Goal: Use online tool/utility: Utilize a website feature to perform a specific function

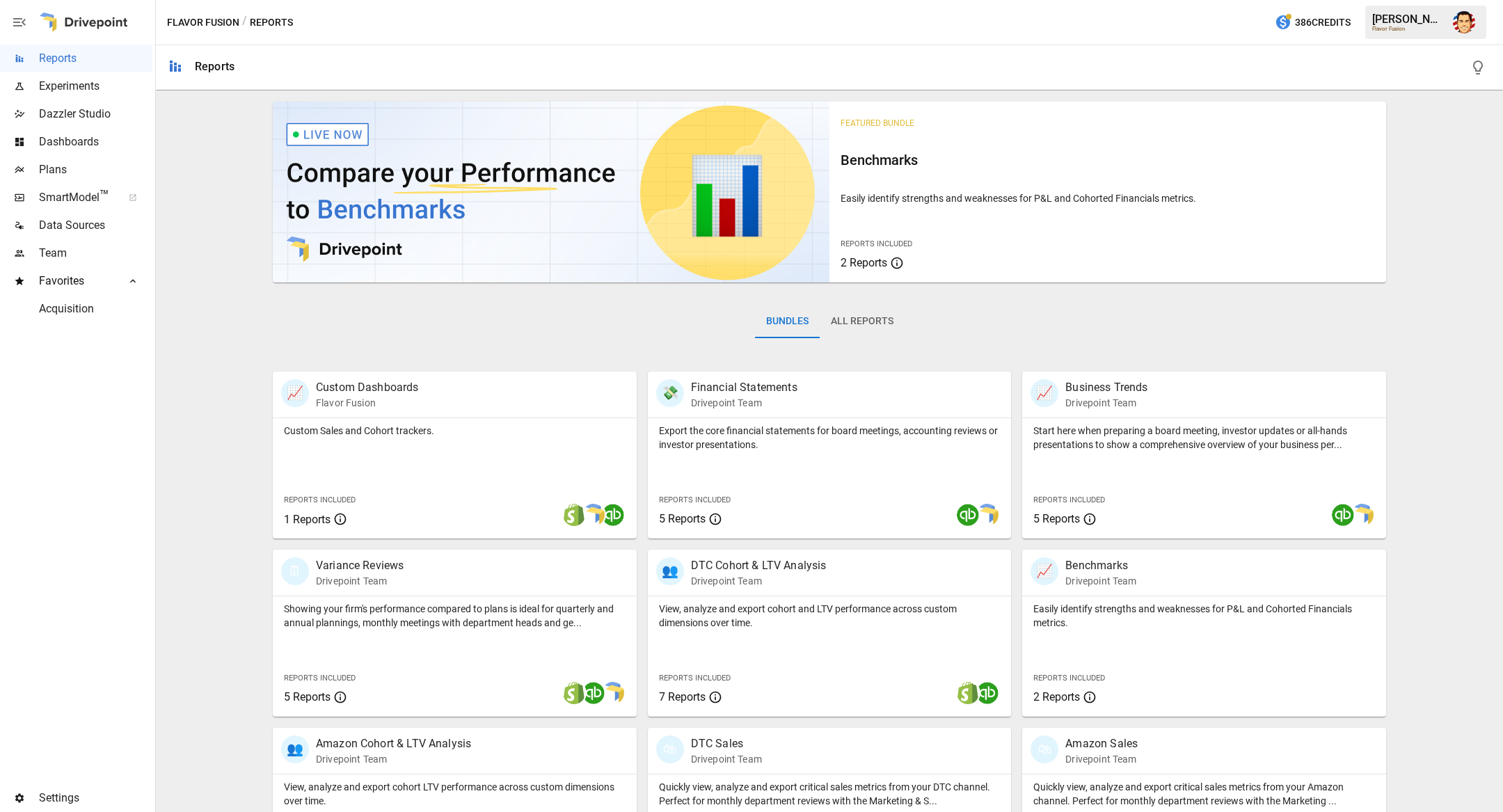
click at [18, 23] on icon "button" at bounding box center [19, 22] width 17 height 17
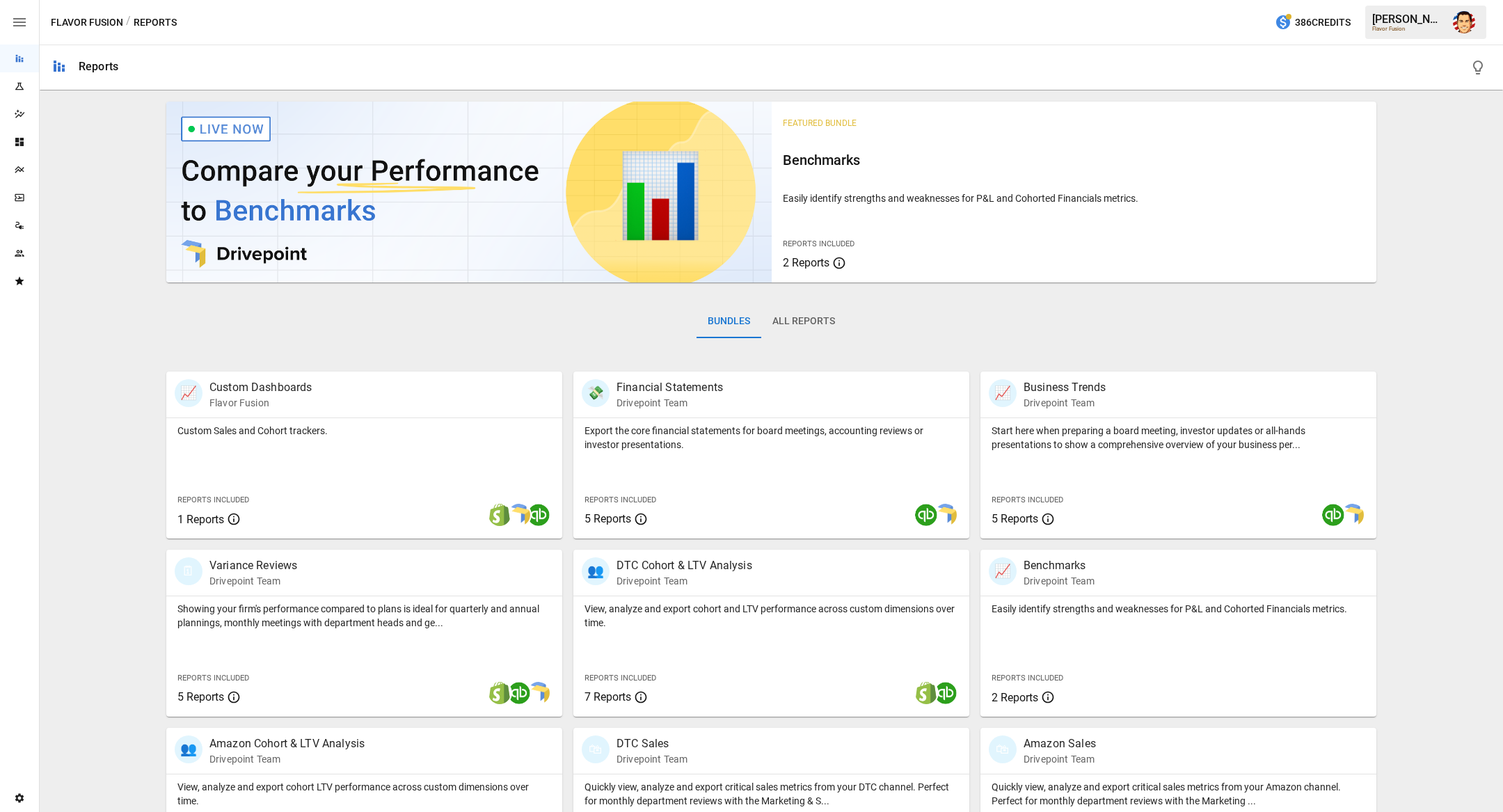
drag, startPoint x: 13, startPoint y: 117, endPoint x: 54, endPoint y: 161, distance: 60.1
click at [64, 156] on main "Reports Experiments Dazzler Studio Dashboards Plans SmartModel ™ Data Sources T…" at bounding box center [752, 406] width 1503 height 812
click at [19, 170] on icon "Plans" at bounding box center [19, 170] width 11 height 11
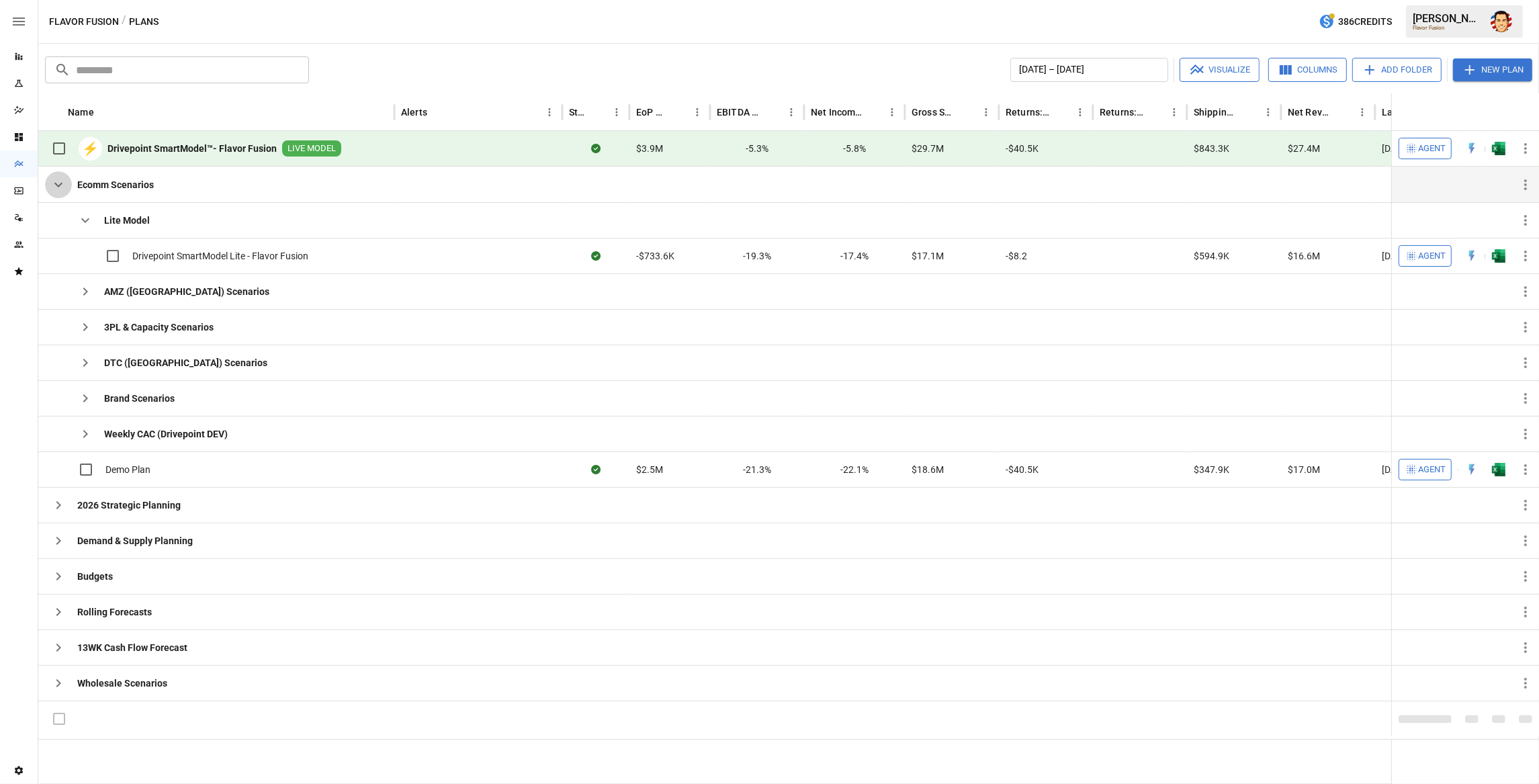
click at [59, 189] on icon "button" at bounding box center [58, 184] width 16 height 16
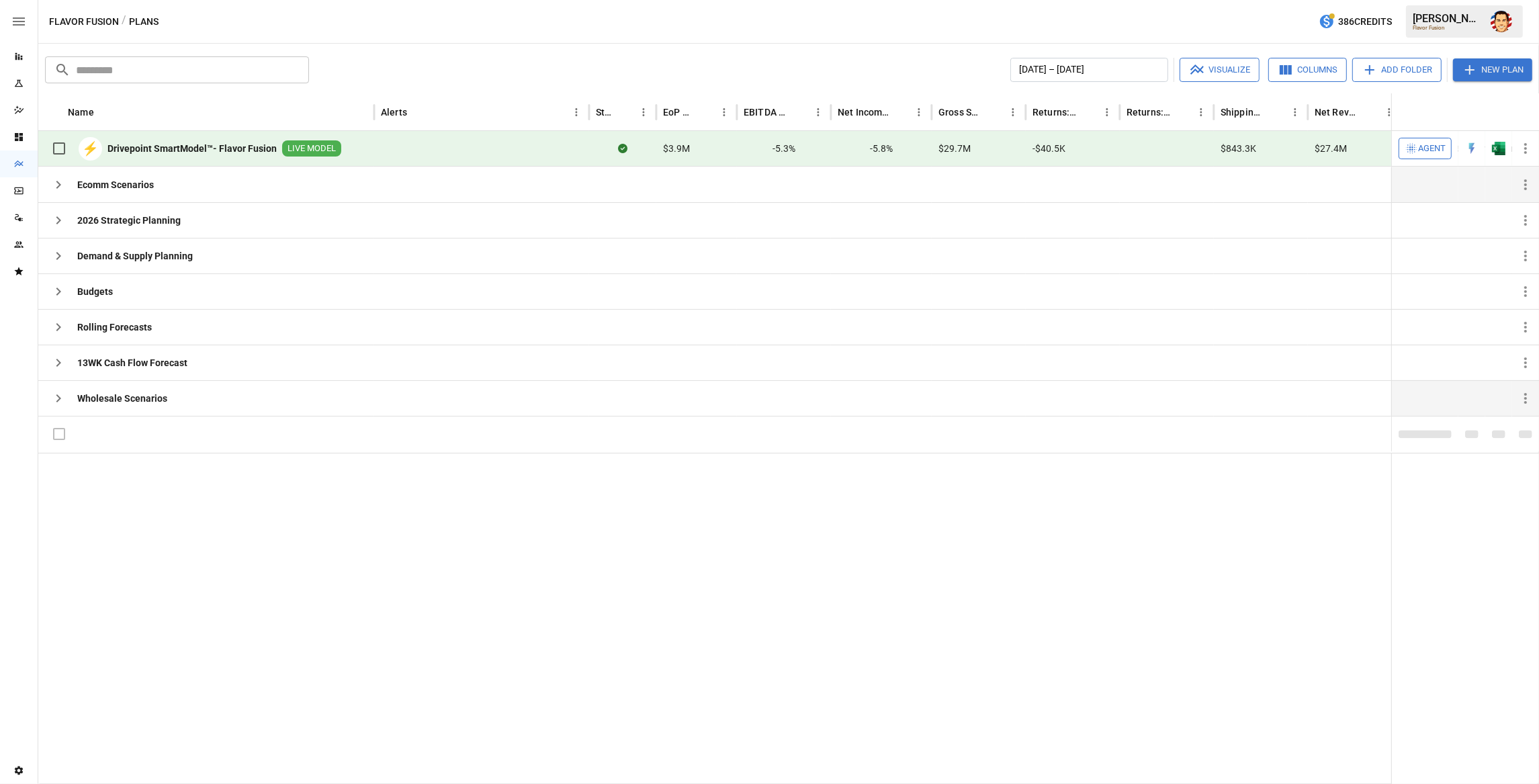
click at [56, 403] on icon "button" at bounding box center [58, 398] width 16 height 16
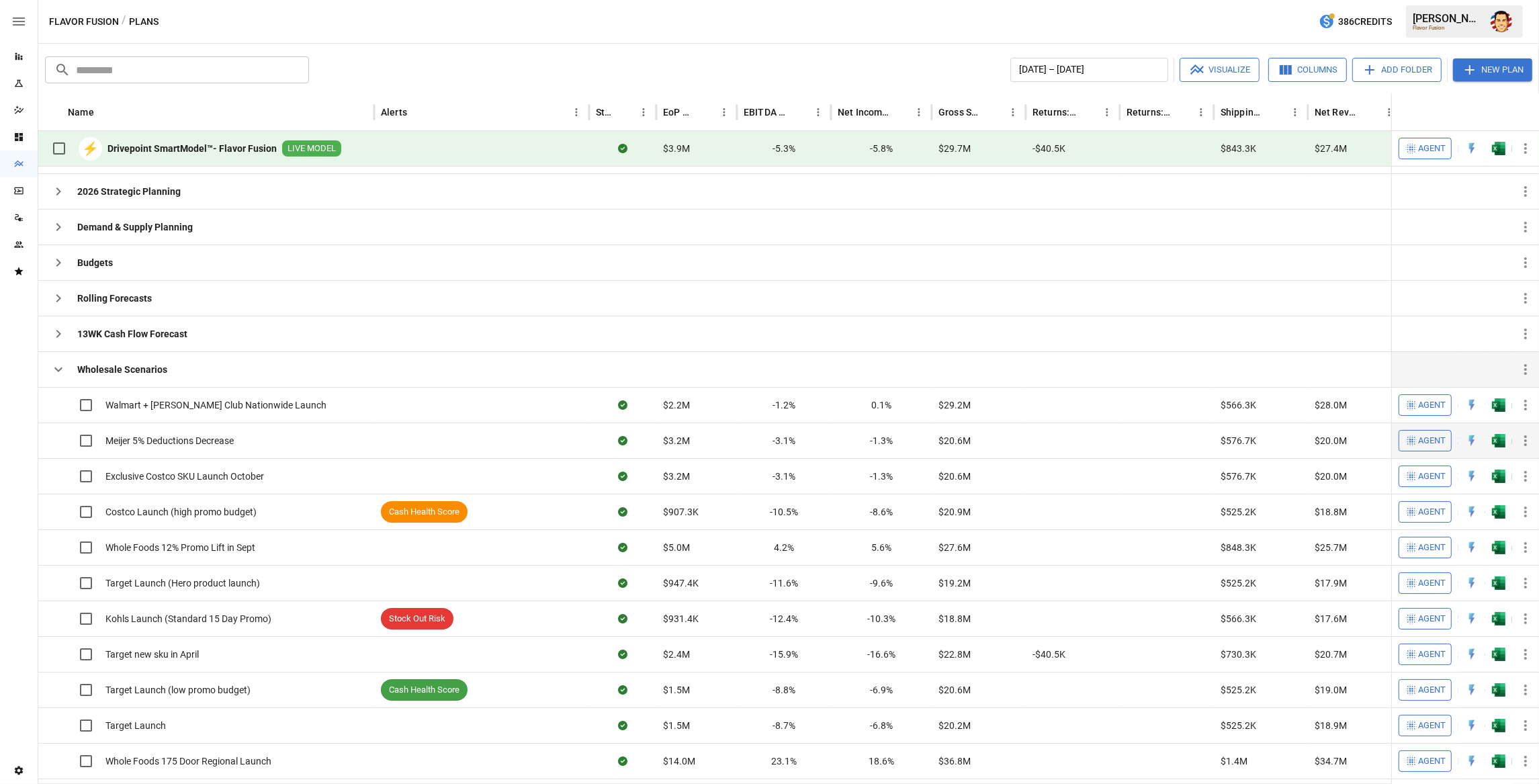
scroll to position [25, 0]
click at [1427, 407] on span "Agent" at bounding box center [1431, 406] width 28 height 16
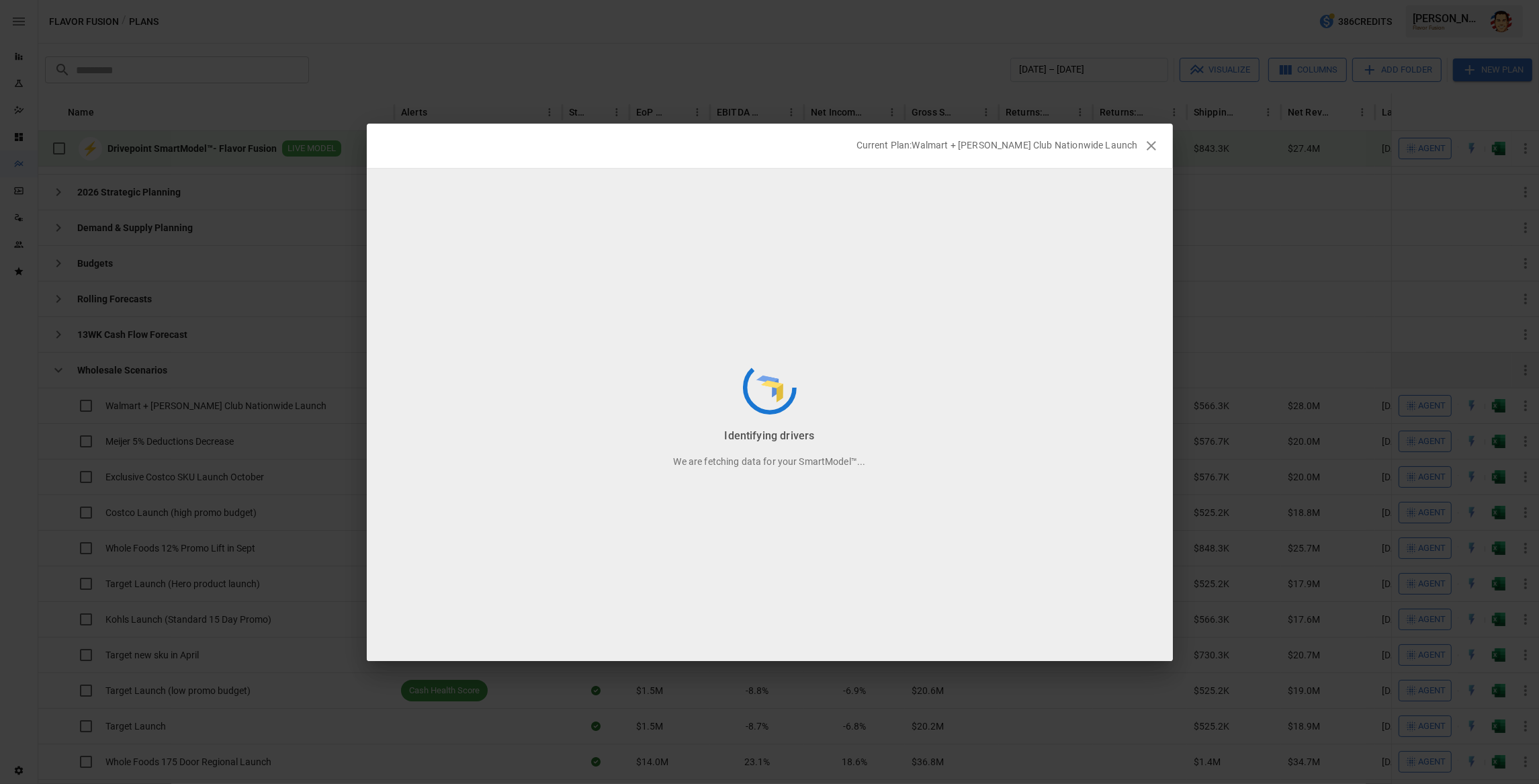
click at [842, 155] on h2 "Current Plan: Walmart + Sams Club Nationwide Launch" at bounding box center [770, 146] width 806 height 44
click at [822, 153] on h2 "Current Plan: Walmart + Sams Club Nationwide Launch" at bounding box center [770, 146] width 806 height 44
drag, startPoint x: 961, startPoint y: 144, endPoint x: 1138, endPoint y: 144, distance: 177.0
click at [1138, 144] on h2 "Current Plan: Walmart + Sams Club Nationwide Launch" at bounding box center [770, 146] width 806 height 44
click at [895, 151] on div "Current Plan: Walmart + Sams Club Nationwide Launch" at bounding box center [756, 145] width 763 height 14
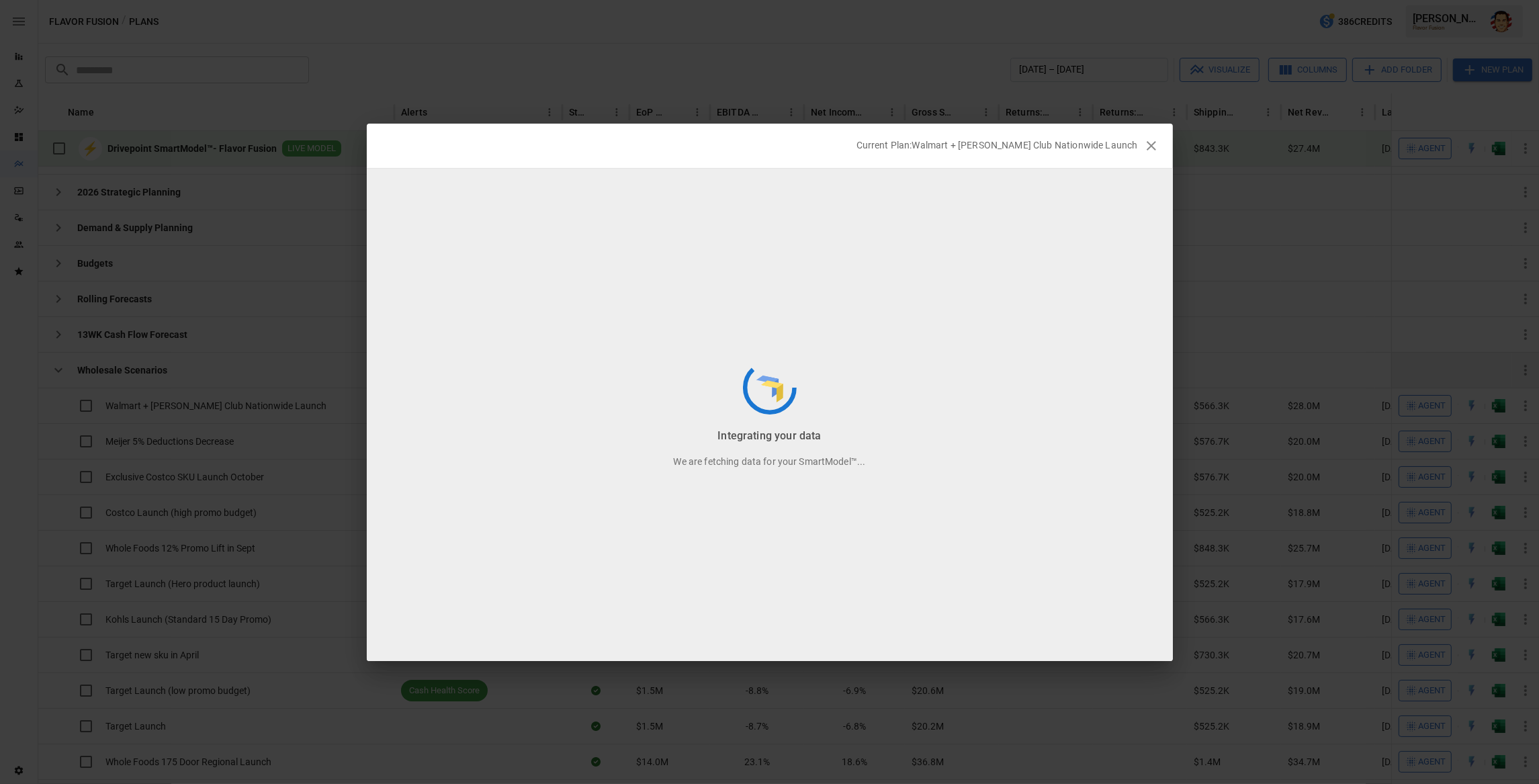
click at [825, 152] on h2 "Current Plan: Walmart + Sams Club Nationwide Launch" at bounding box center [770, 146] width 806 height 44
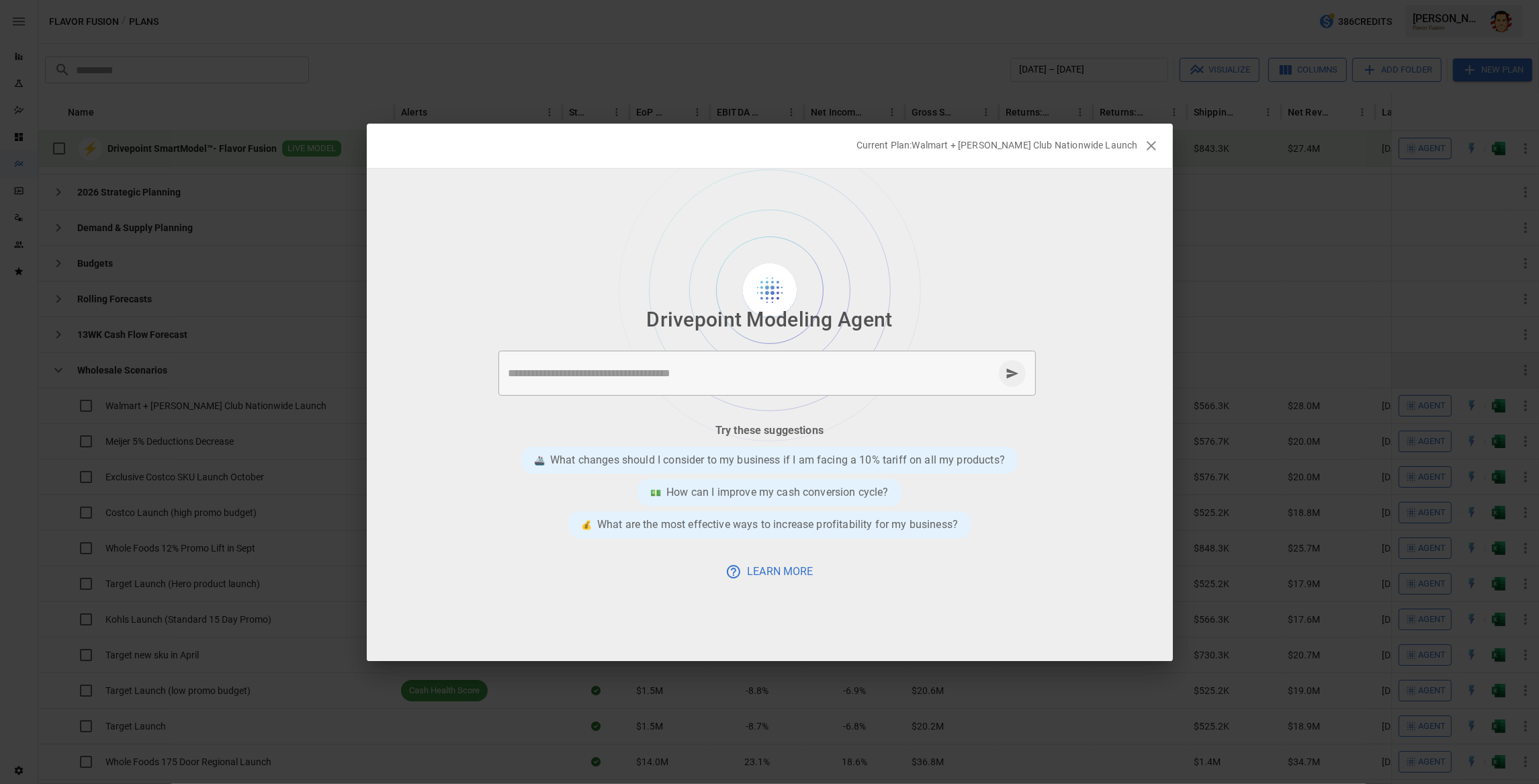
click at [850, 154] on h2 "Current Plan: Walmart + Sams Club Nationwide Launch" at bounding box center [770, 146] width 806 height 44
click at [851, 152] on h2 "Current Plan: Walmart + Sams Club Nationwide Launch" at bounding box center [770, 146] width 806 height 44
click at [570, 314] on li "Drivepoint Modeling Agent" at bounding box center [770, 320] width 806 height 41
click at [548, 428] on div "Try these suggestions 🚢 What changes should I consider to my business if I am f…" at bounding box center [769, 502] width 496 height 160
click at [793, 367] on textarea at bounding box center [751, 373] width 485 height 16
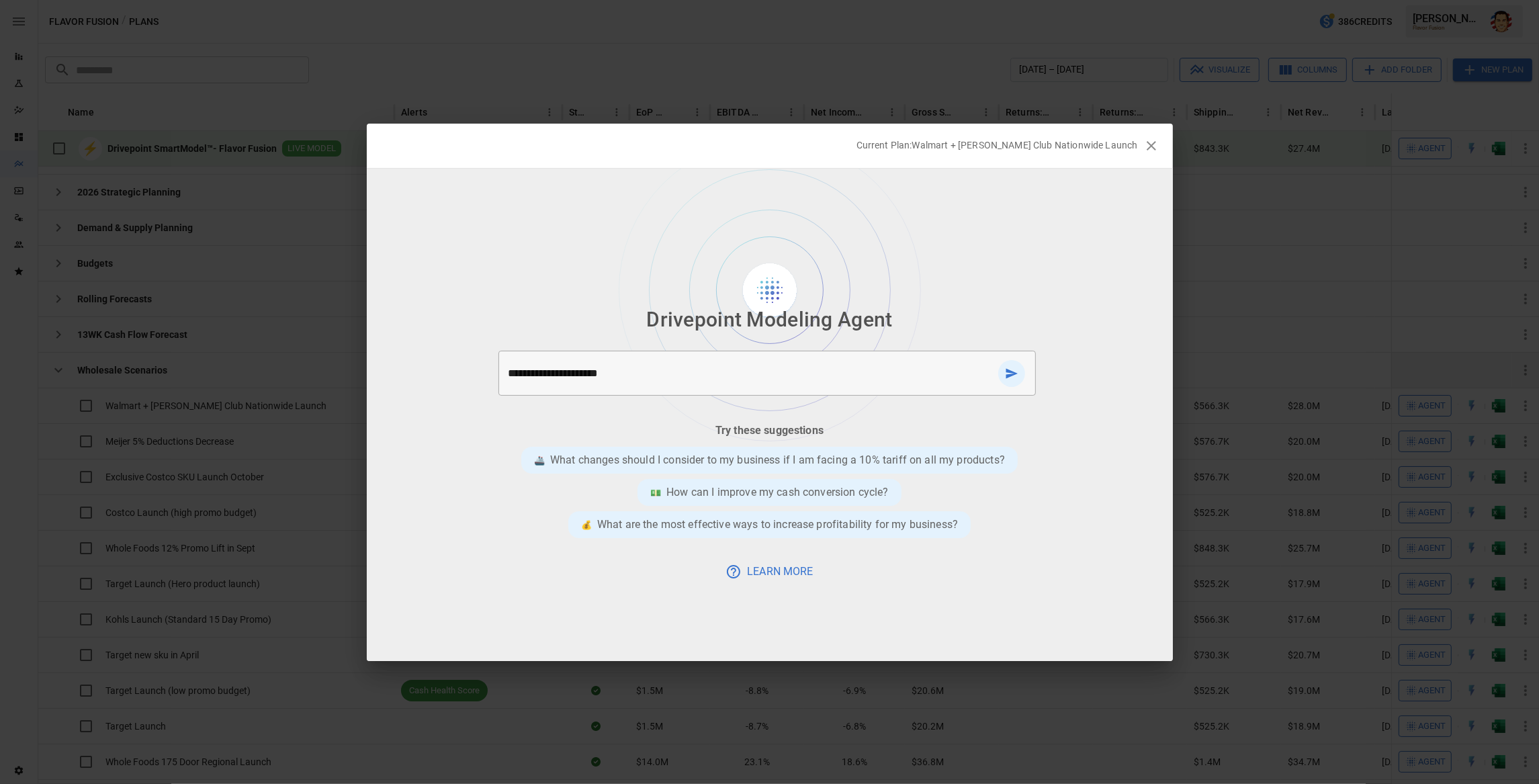
type textarea "**********"
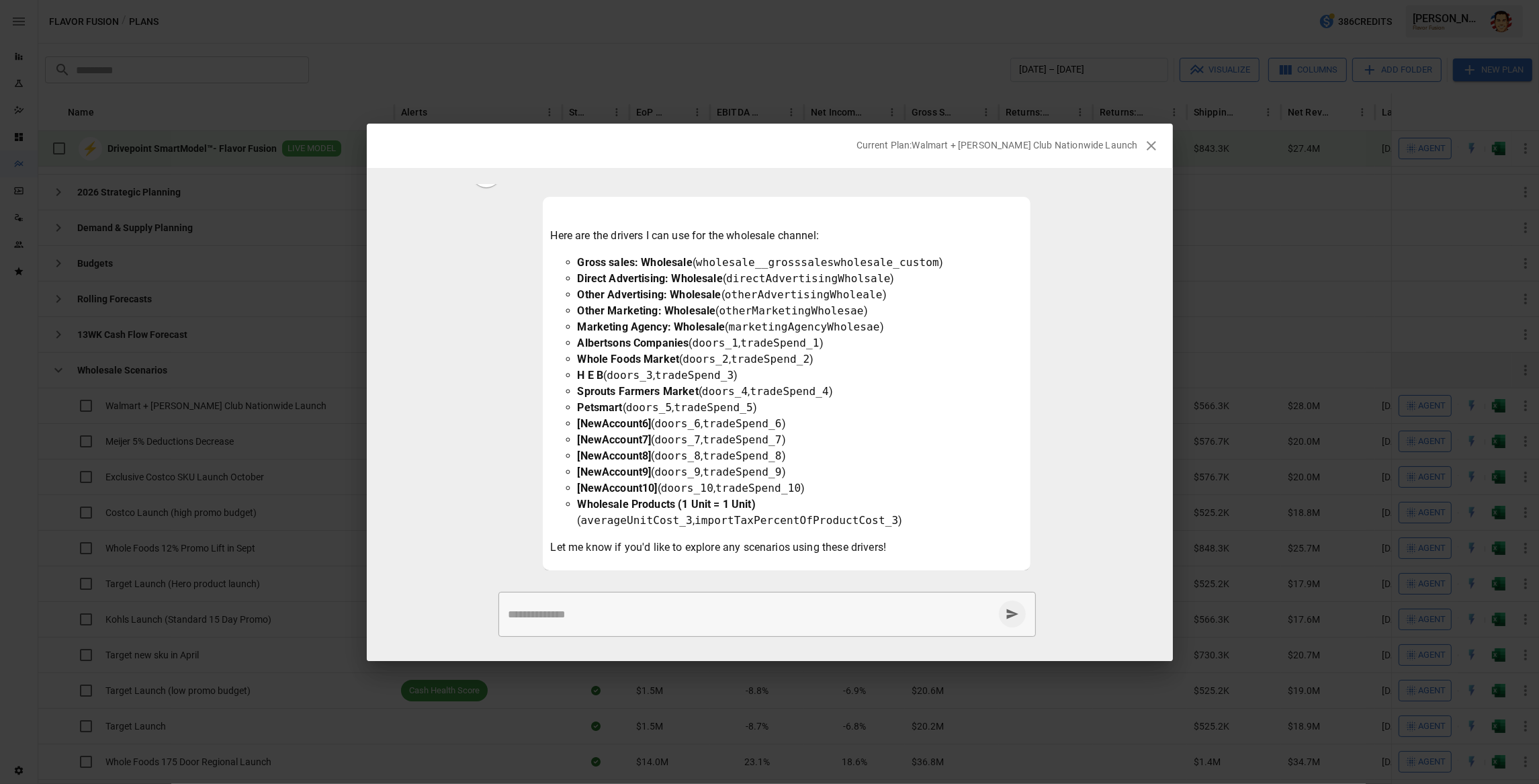
scroll to position [99, 0]
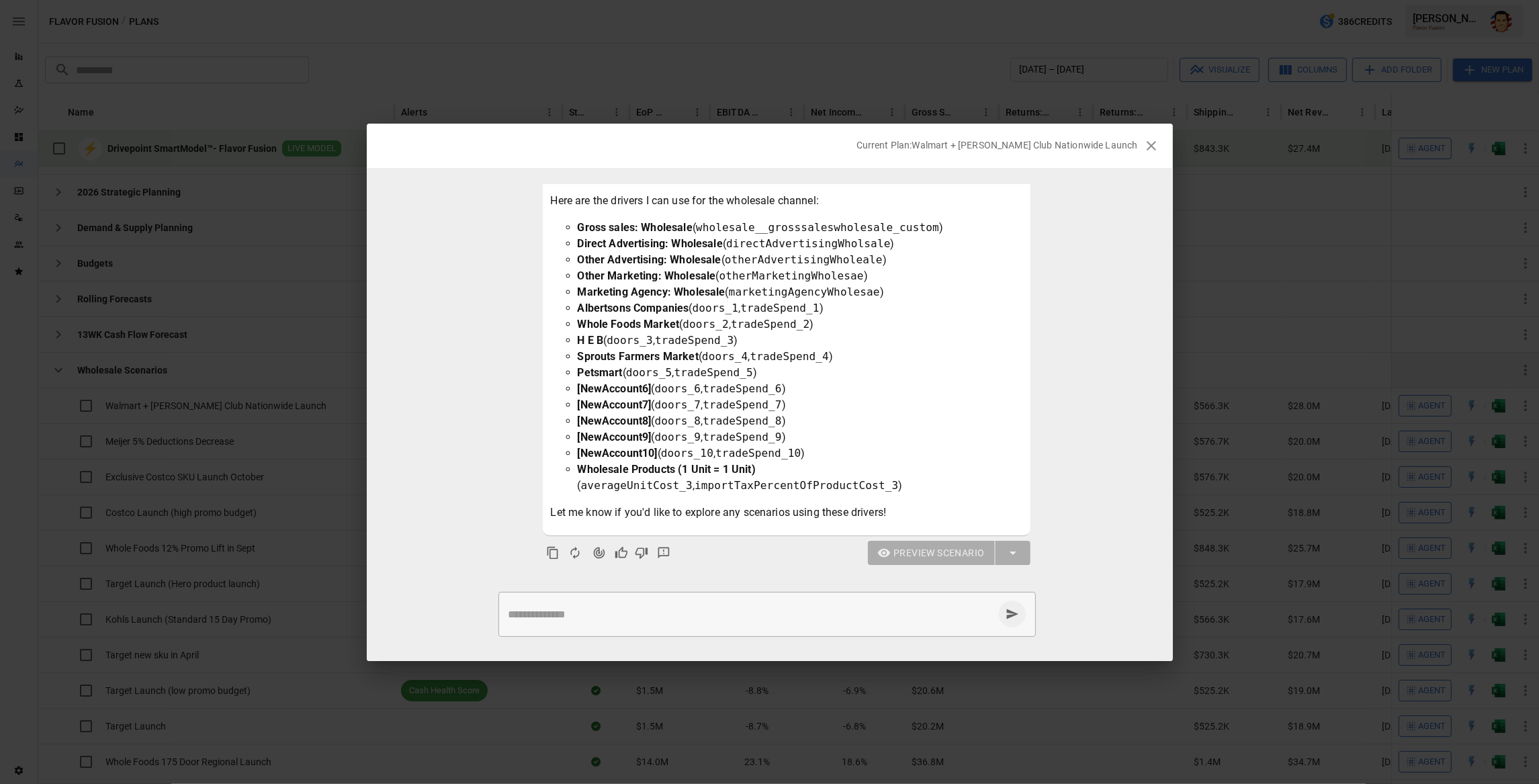
click at [695, 622] on div "* ​" at bounding box center [767, 614] width 538 height 45
click at [1155, 148] on icon "button" at bounding box center [1151, 145] width 9 height 9
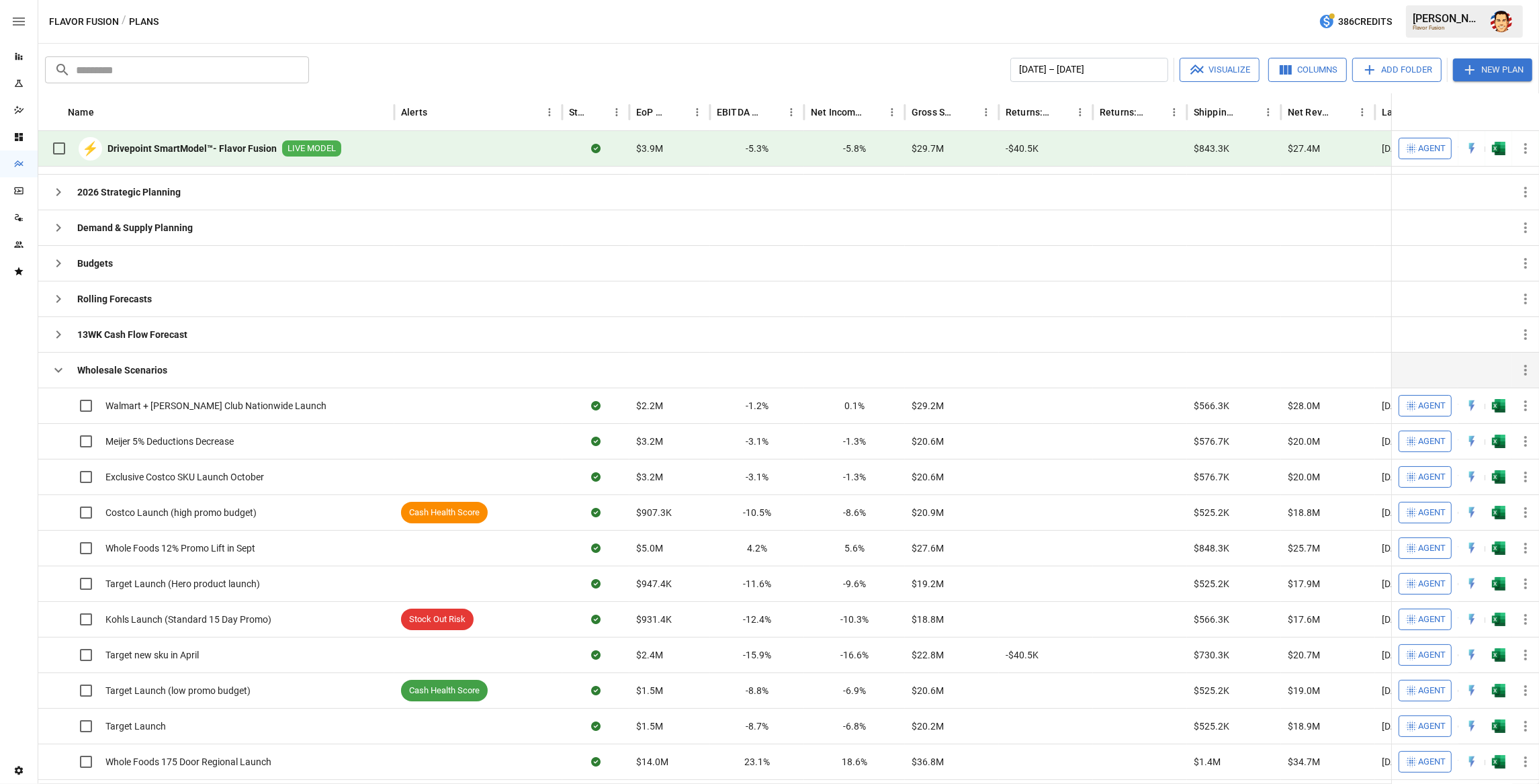
click at [807, 68] on div "January 2025 – December 2025 Visualize Columns Add Folder New Plan" at bounding box center [923, 70] width 1218 height 24
click at [616, 50] on div "​ ​ January 2025 – December 2025 Visualize Columns Add Folder New Plan Name Ale…" at bounding box center [788, 414] width 1501 height 741
click at [1418, 443] on span "Agent" at bounding box center [1431, 441] width 28 height 16
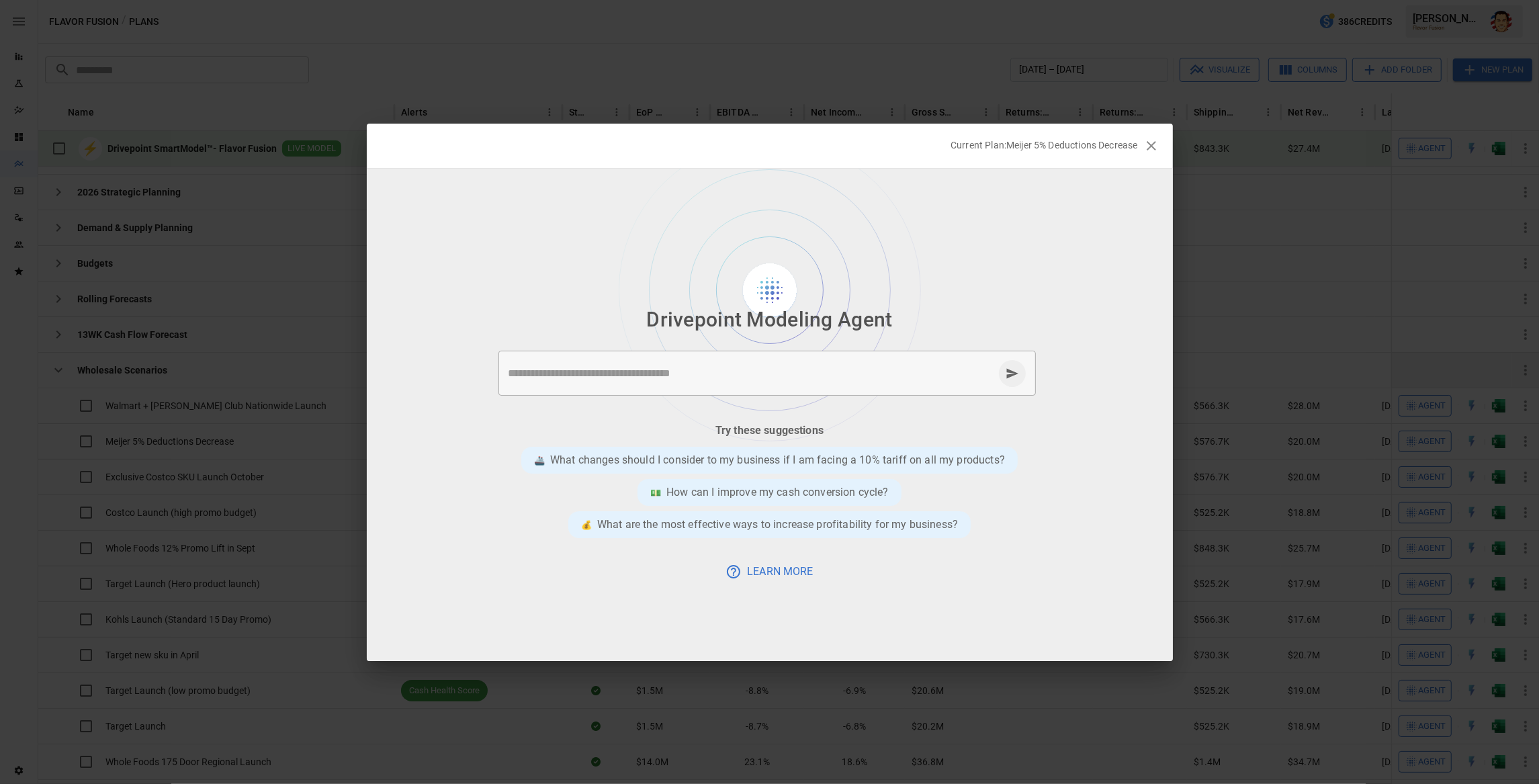
click at [640, 365] on textarea at bounding box center [751, 373] width 485 height 16
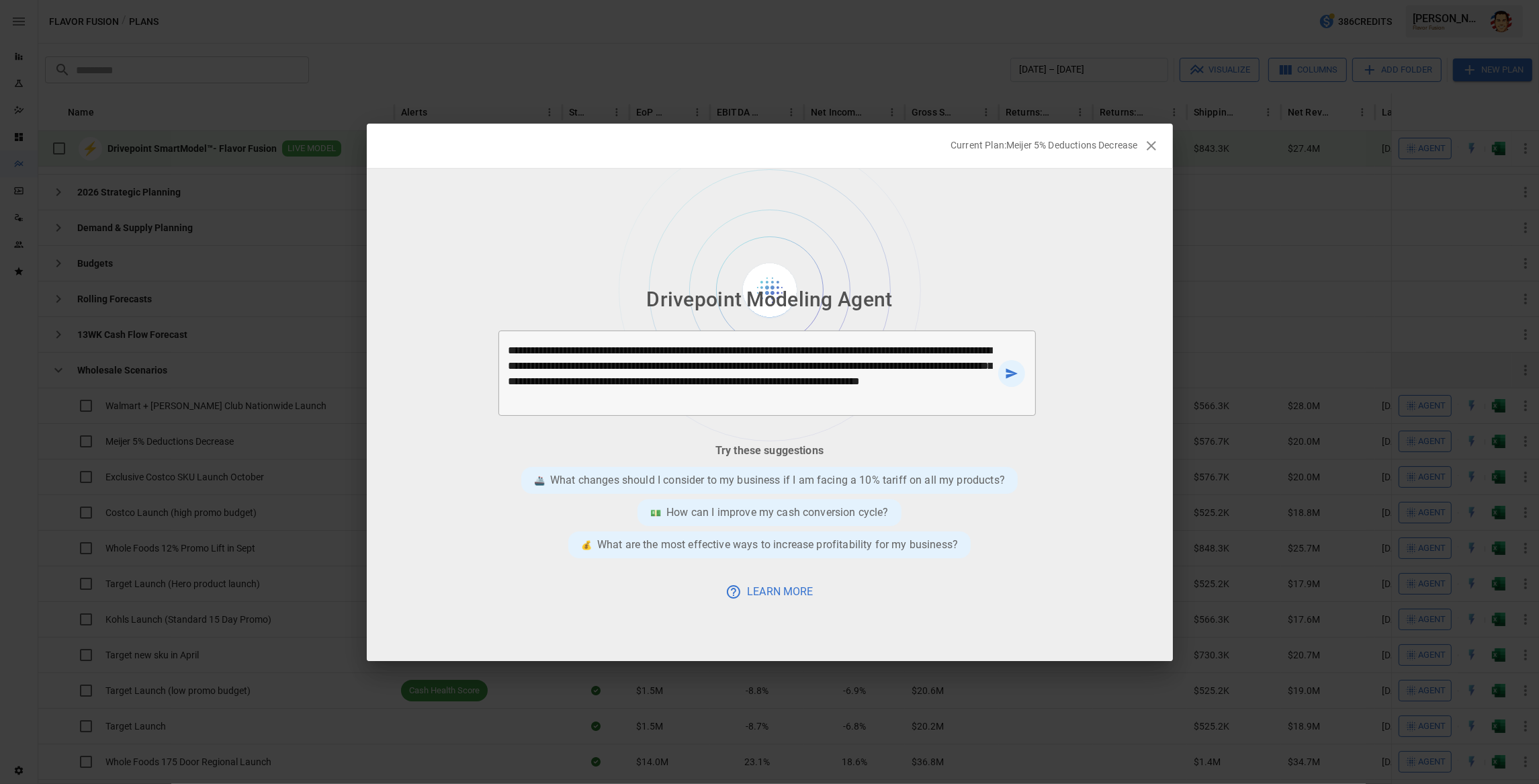
type textarea "**********"
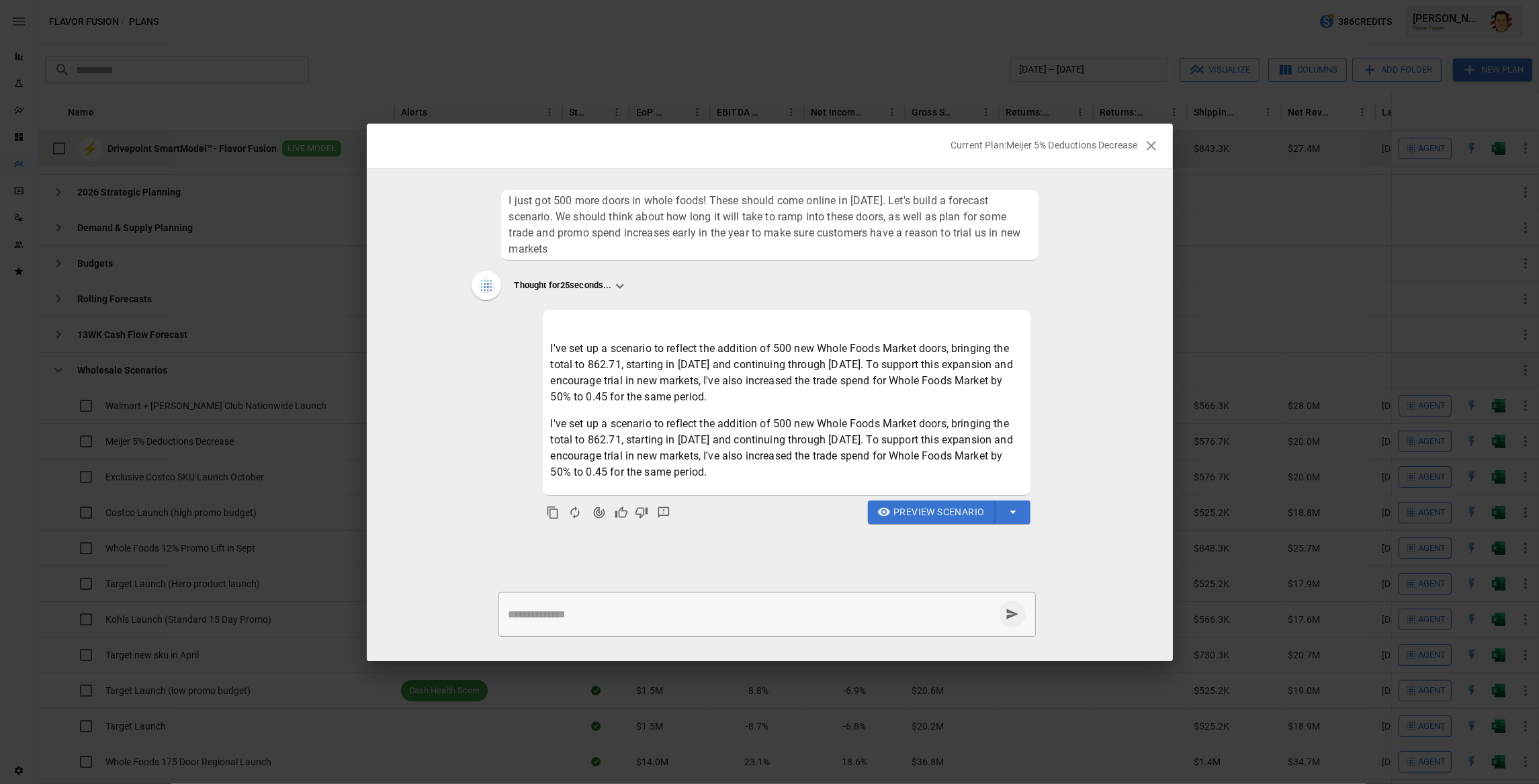
click at [534, 602] on div "* ​" at bounding box center [767, 614] width 538 height 45
type textarea "**********"
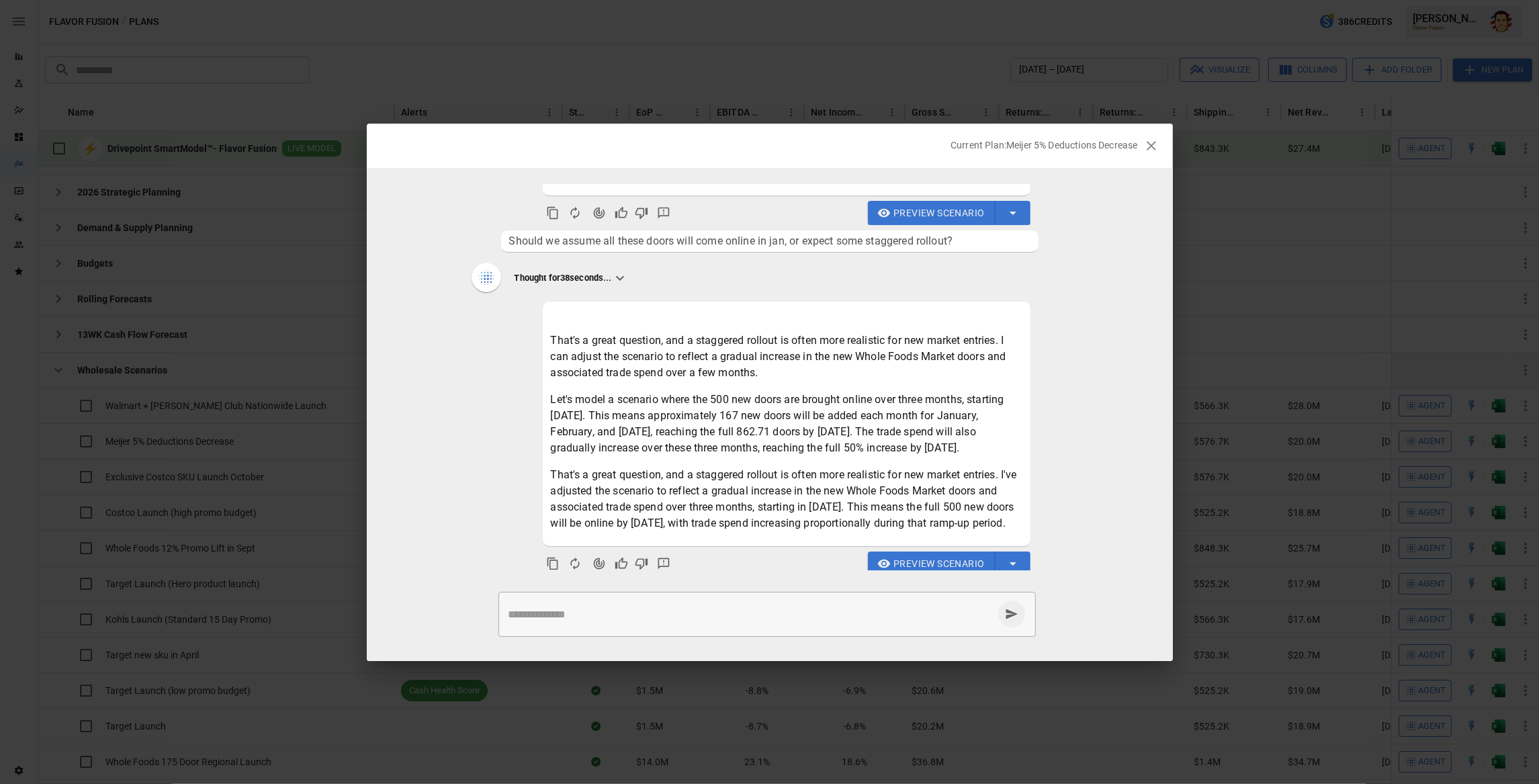
scroll to position [326, 0]
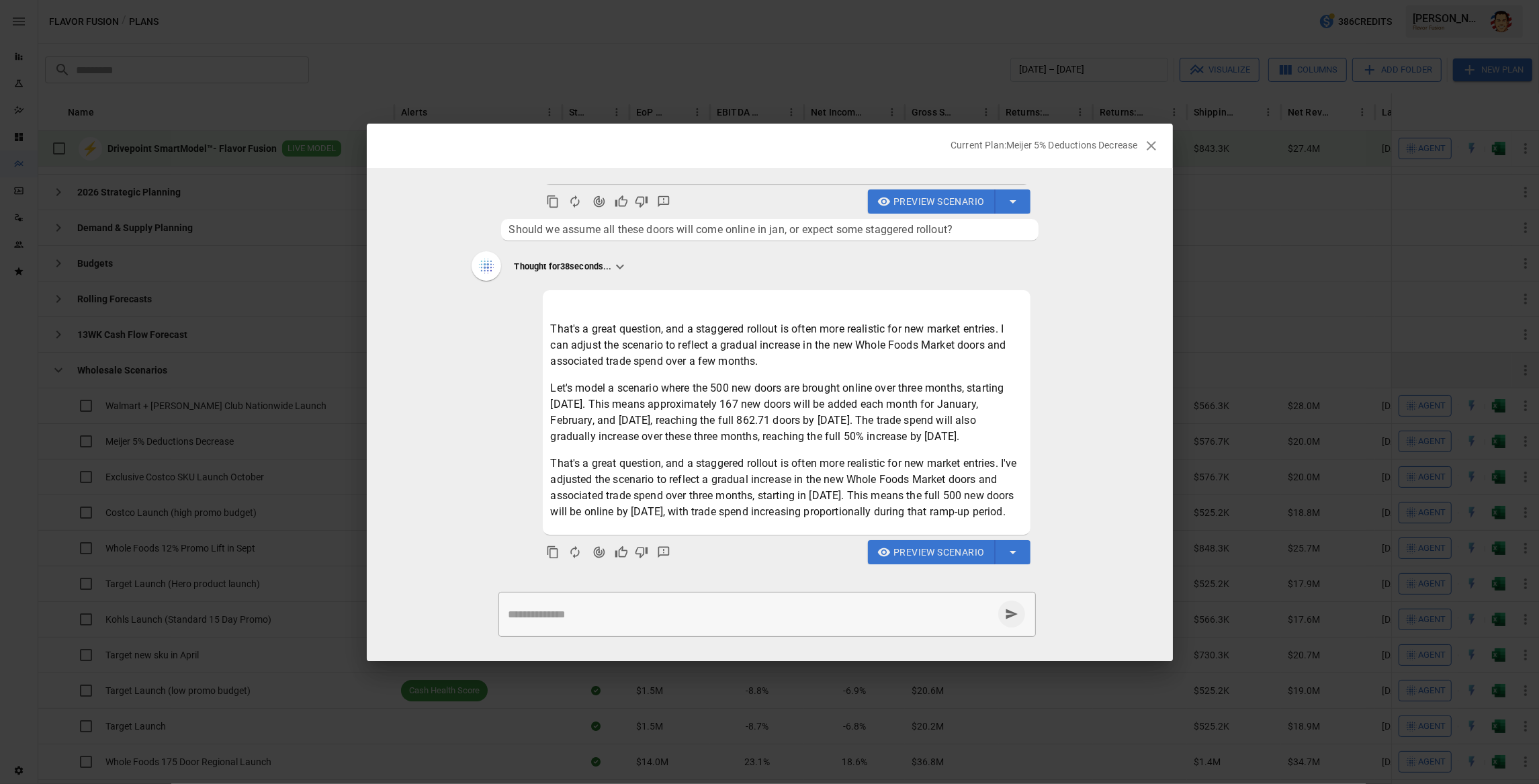
click at [932, 386] on p "Let's model a scenario where the 500 new doors are brought online over three mo…" at bounding box center [787, 412] width 471 height 65
drag, startPoint x: 595, startPoint y: 550, endPoint x: 604, endPoint y: 542, distance: 12.0
click at [596, 550] on icon "Agent Changes Data" at bounding box center [599, 552] width 14 height 14
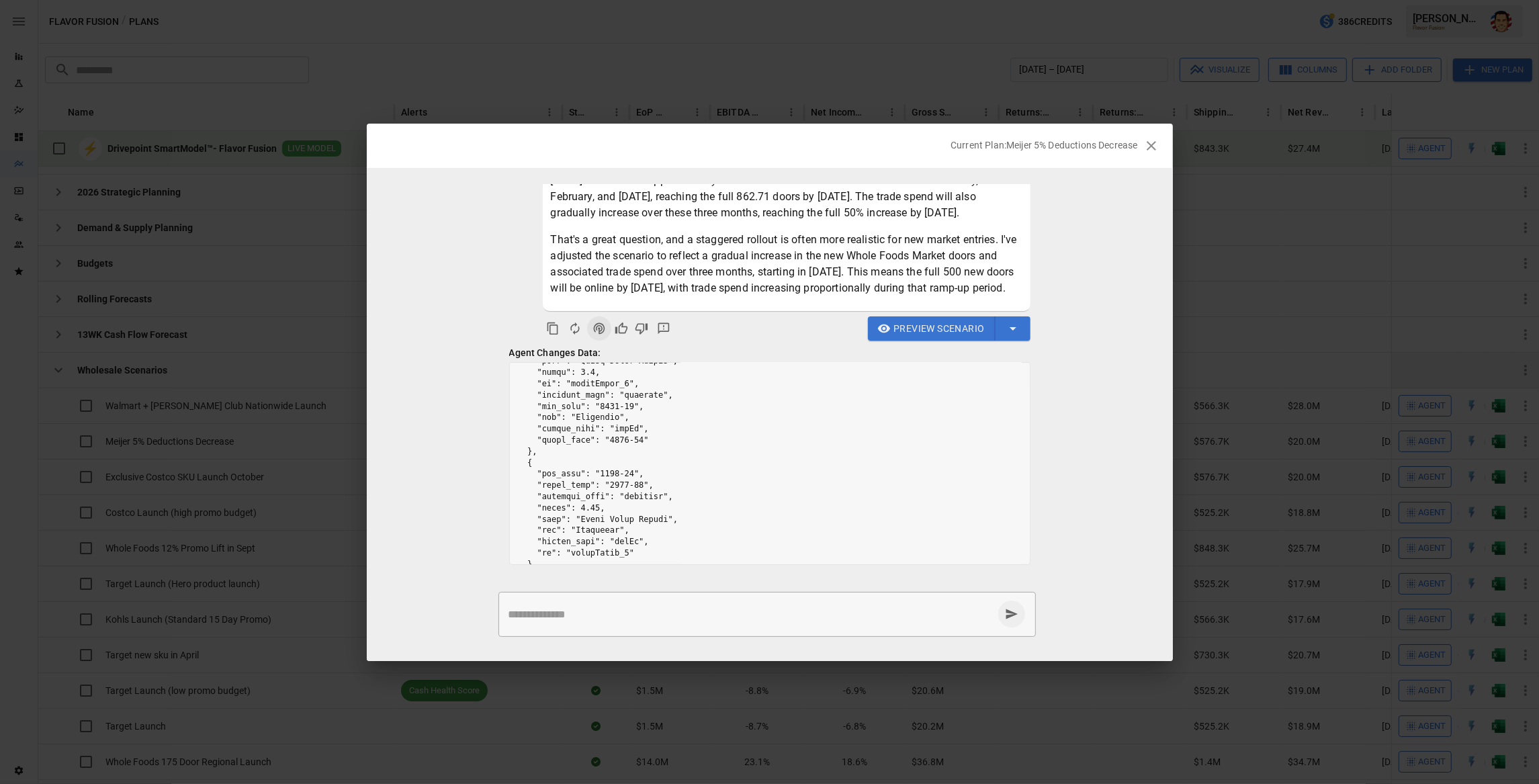
scroll to position [513, 0]
click at [917, 332] on span "Preview Scenario" at bounding box center [939, 329] width 90 height 17
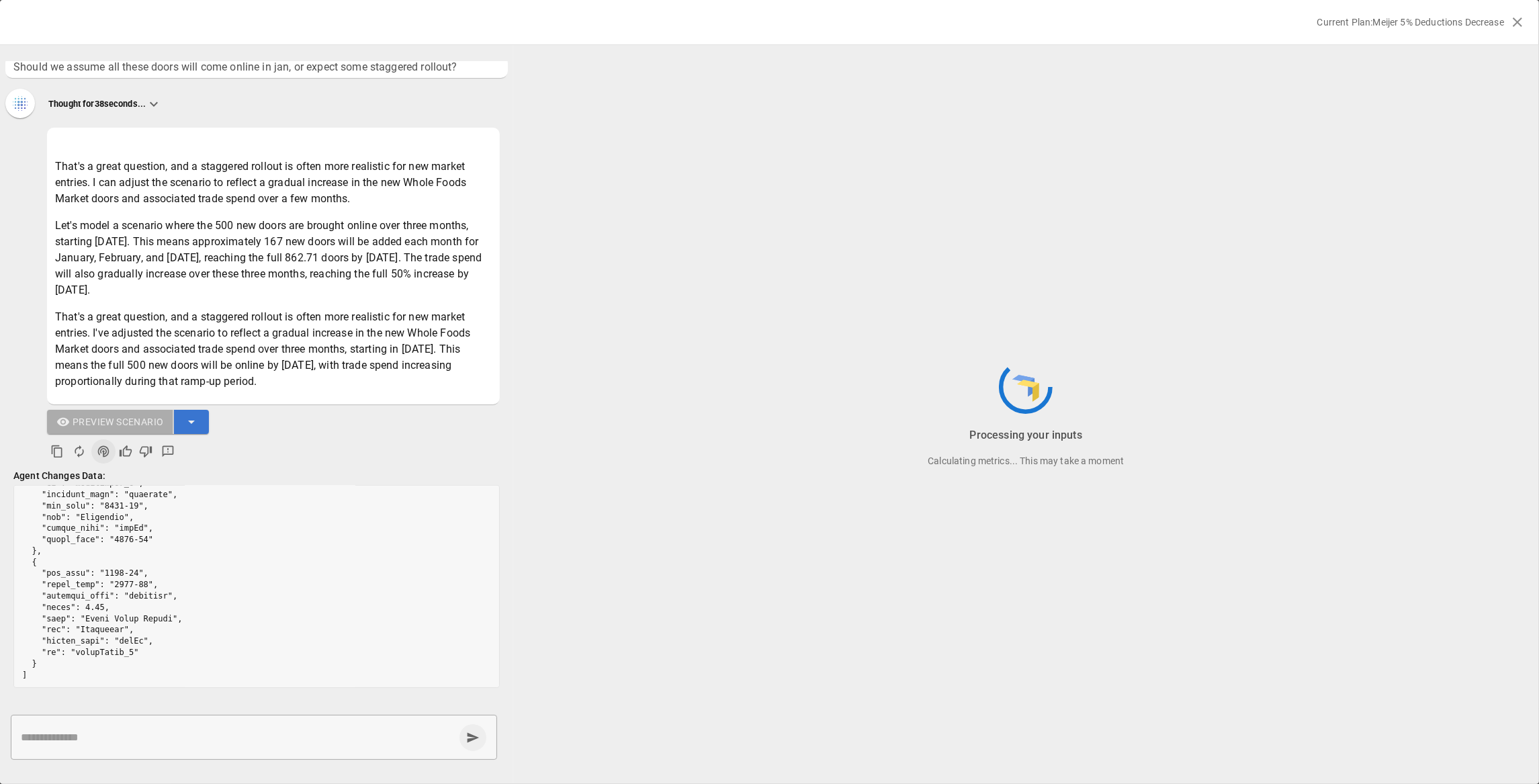
scroll to position [378, 0]
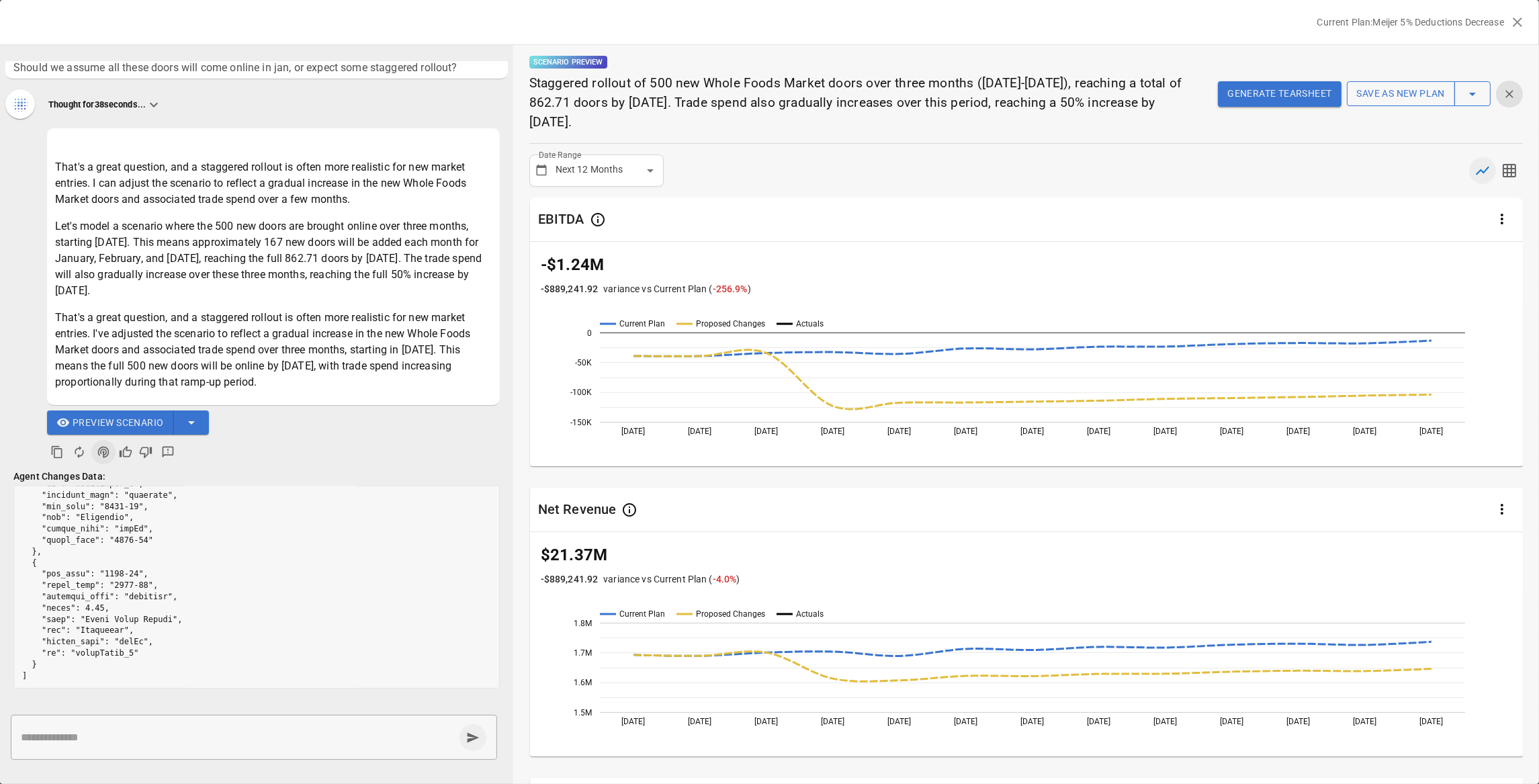
click at [917, 254] on p "-$1.24M" at bounding box center [1026, 265] width 972 height 24
click at [854, 184] on div "**********" at bounding box center [1026, 170] width 993 height 32
drag, startPoint x: 1522, startPoint y: 19, endPoint x: 1217, endPoint y: 220, distance: 365.3
click at [1216, 219] on div "Current Plan: Meijer 5% Deductions Decrease I just got 500 more doors in whole …" at bounding box center [769, 392] width 1539 height 784
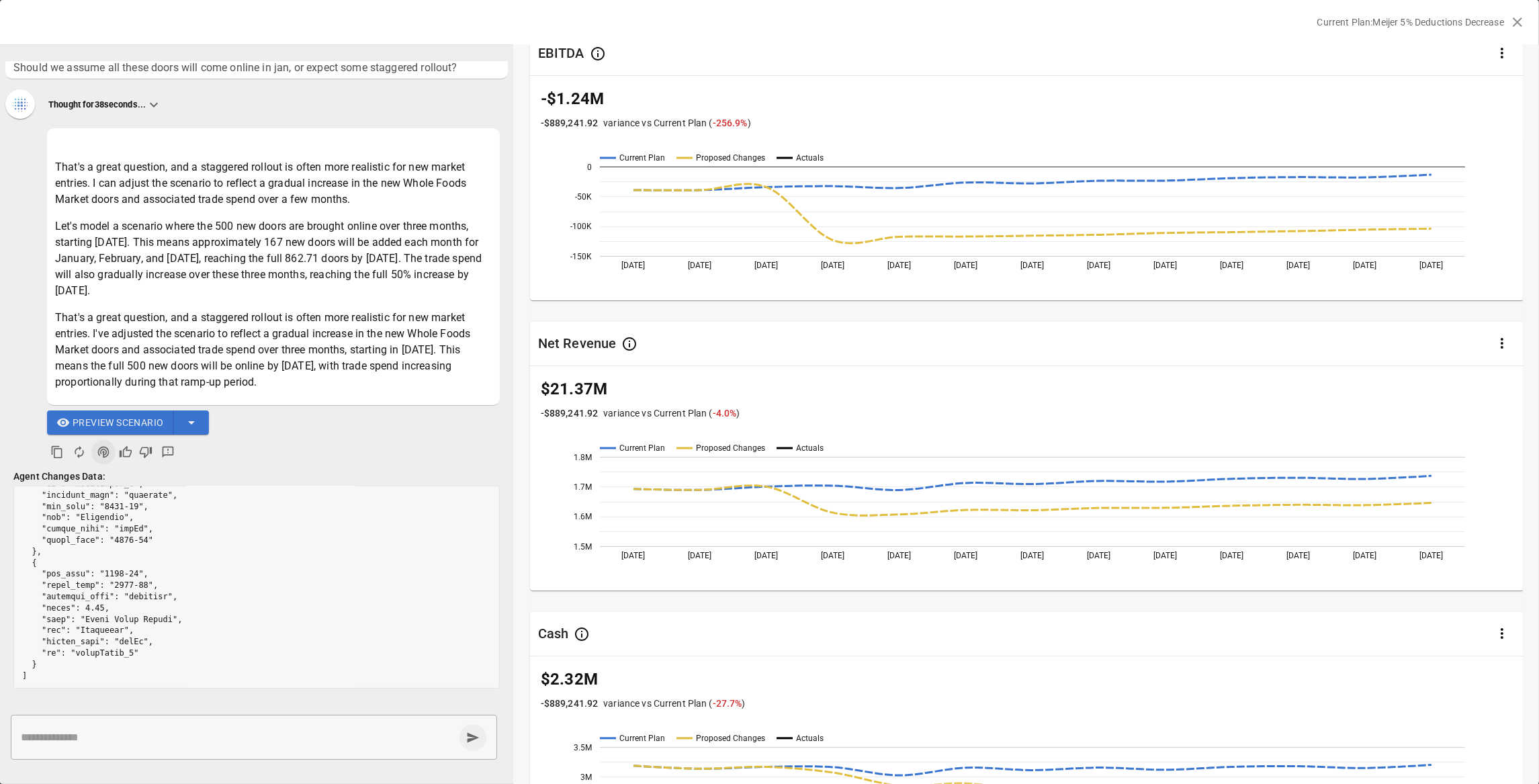
scroll to position [0, 0]
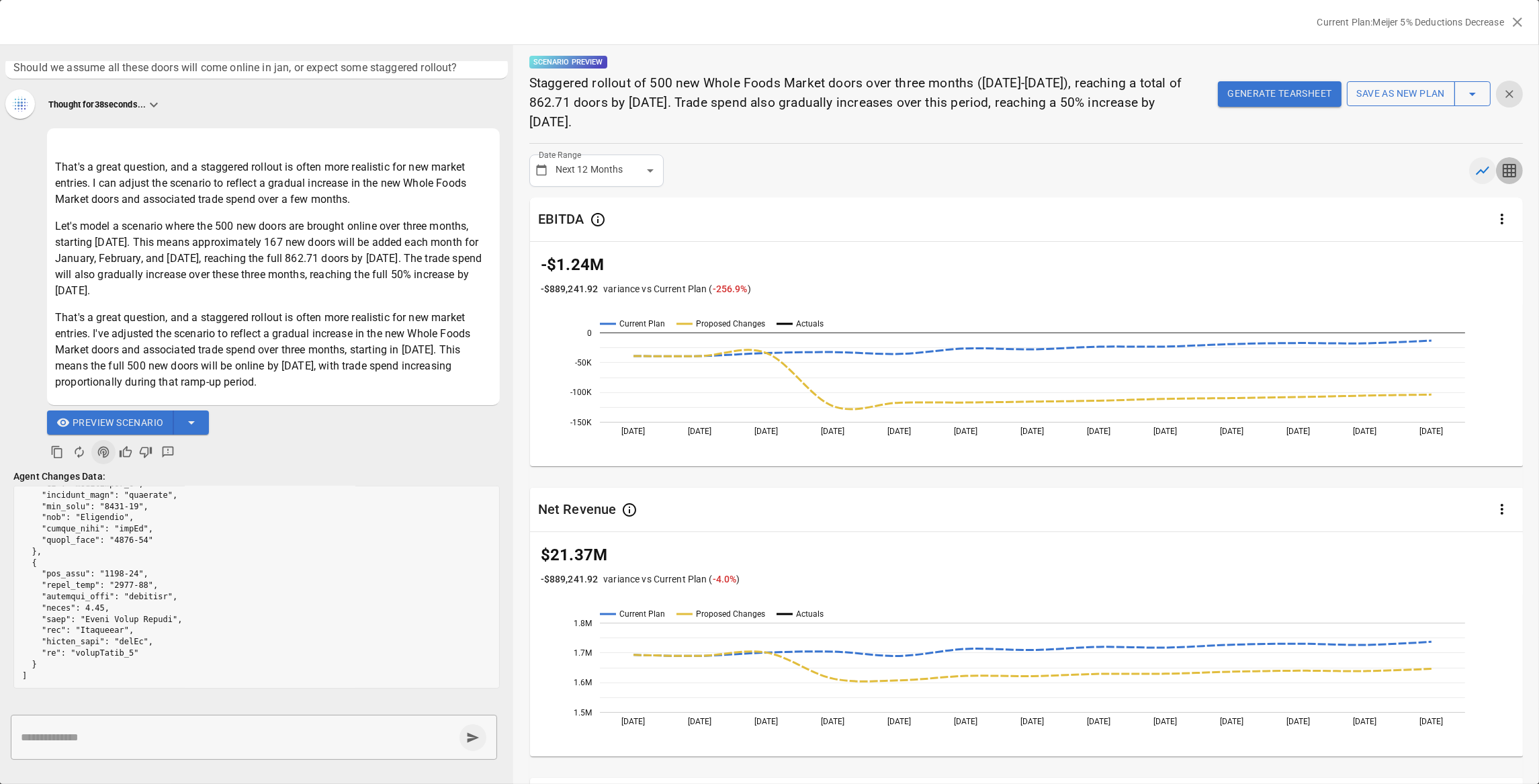
click at [1451, 177] on icon "button" at bounding box center [1509, 170] width 16 height 16
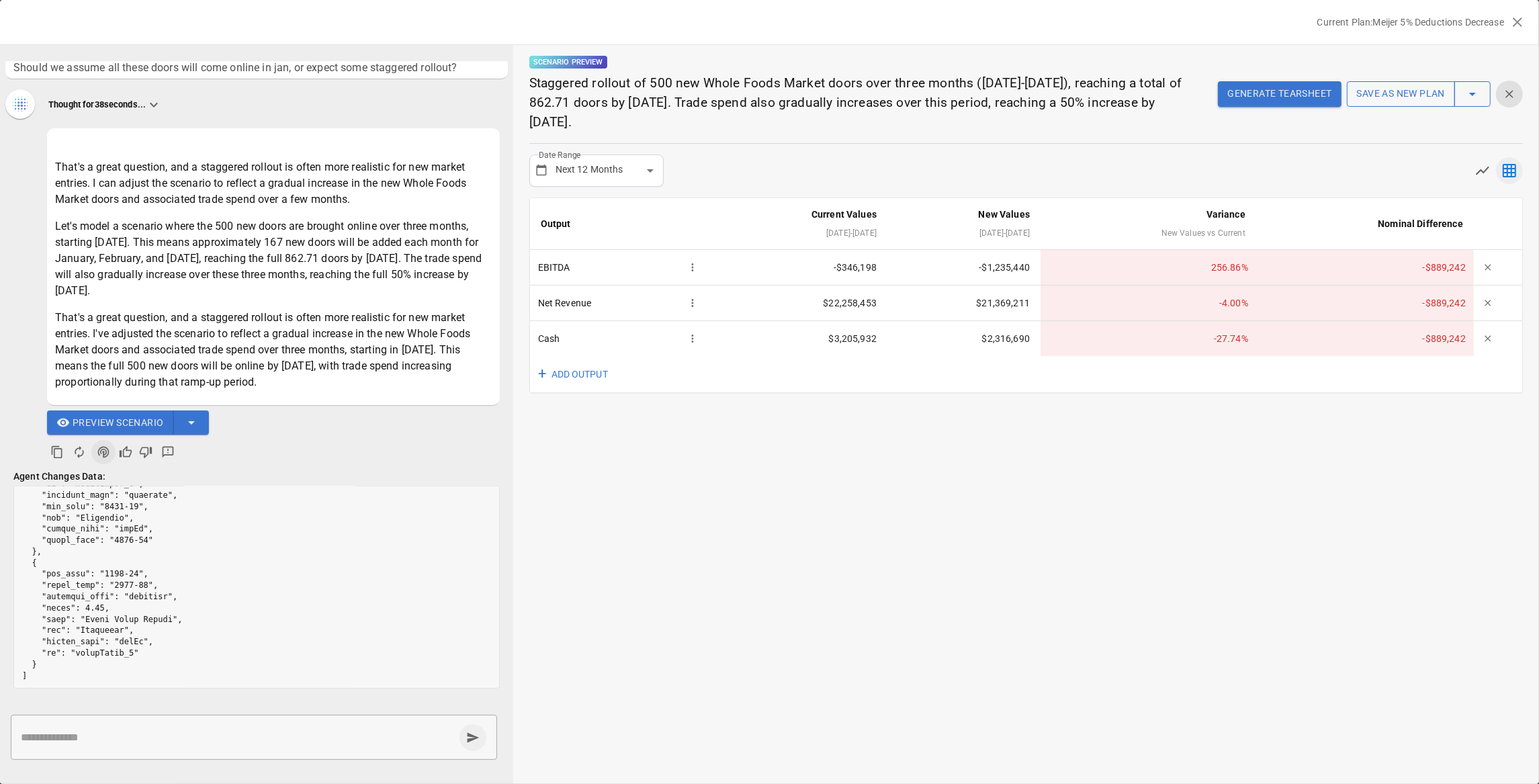
drag, startPoint x: 548, startPoint y: 377, endPoint x: 670, endPoint y: 456, distance: 145.3
click at [667, 456] on div "**********" at bounding box center [1026, 414] width 1026 height 739
drag, startPoint x: 581, startPoint y: 303, endPoint x: 589, endPoint y: 273, distance: 31.0
click at [585, 268] on tbody "EBITDA -$346,198 -$1,235,440 256.86 % -$889,242 Net Revenue $22,258,453 $21,369…" at bounding box center [1026, 303] width 992 height 106
click at [632, 305] on div "Net Revenue" at bounding box center [620, 303] width 165 height 19
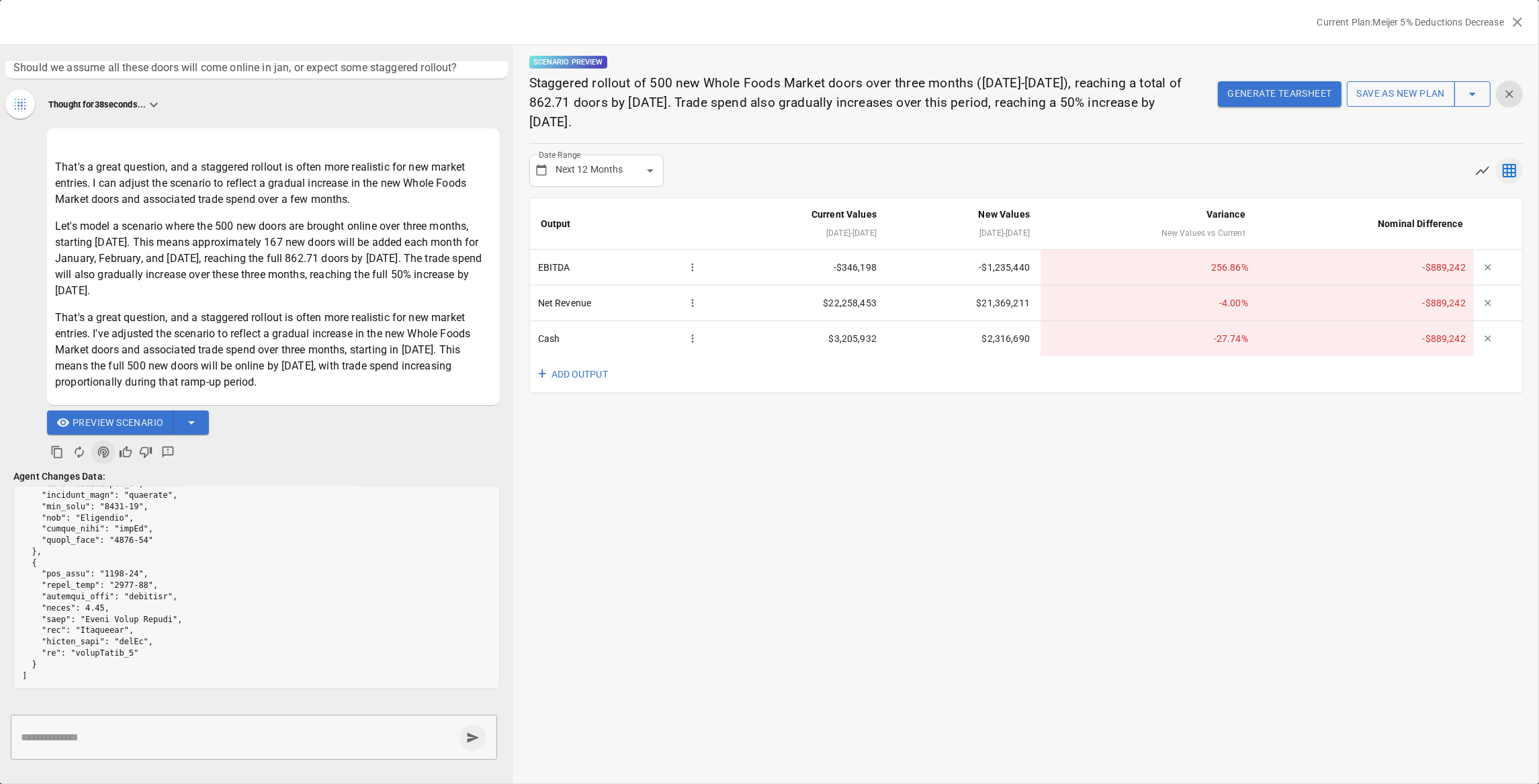
click at [863, 338] on td "$3,205,932" at bounding box center [798, 338] width 177 height 35
click at [870, 343] on td "$3,205,932" at bounding box center [798, 338] width 177 height 35
click at [909, 376] on div "+ ADD OUTPUT" at bounding box center [1026, 375] width 992 height 37
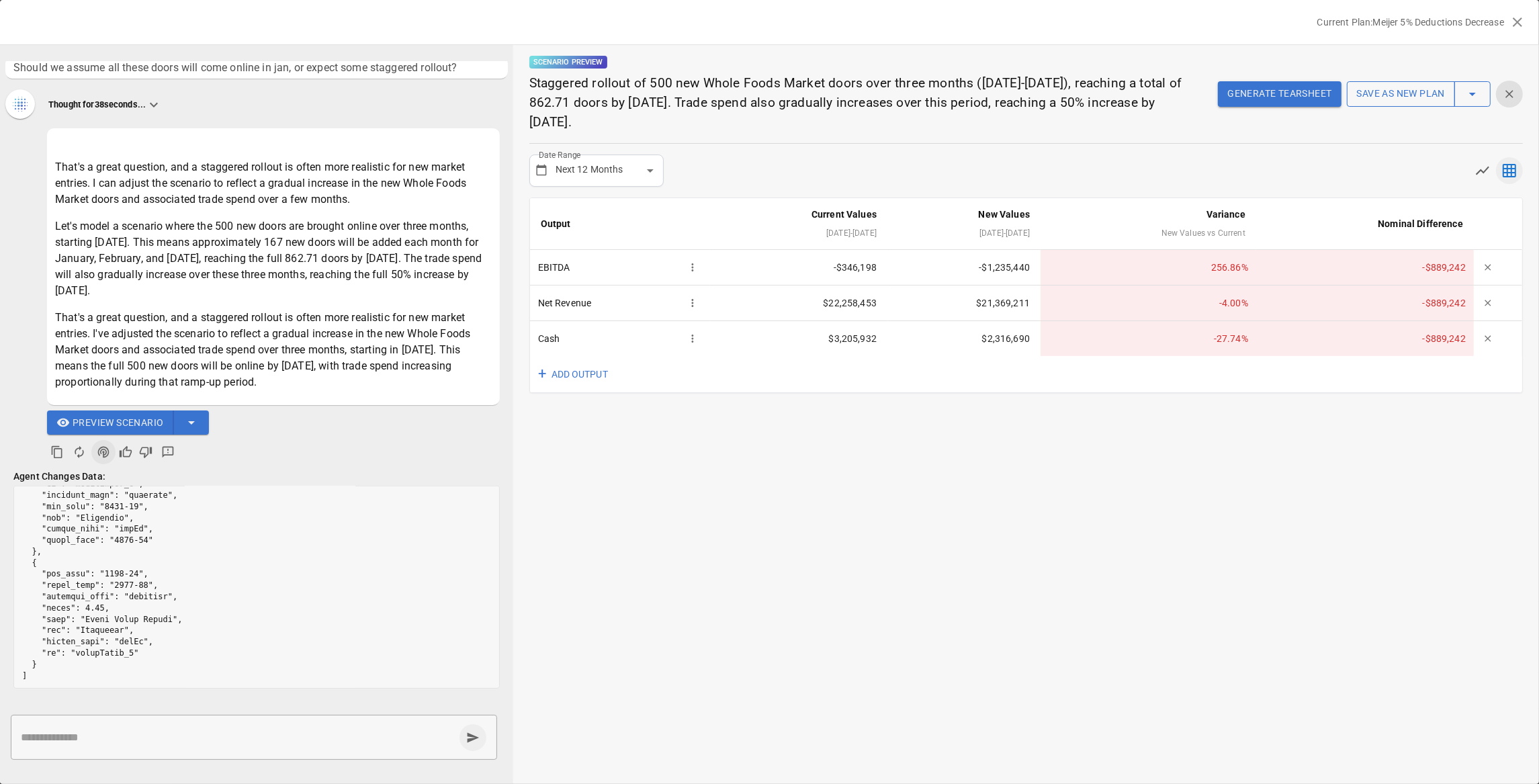
click at [1338, 127] on div "Scenario Preview Staggered rollout of 500 new Whole Foods Market doors over thr…" at bounding box center [1026, 94] width 993 height 98
click at [928, 132] on p "Staggered rollout of 500 new Whole Foods Market doors over three months (Jan-Ma…" at bounding box center [858, 103] width 658 height 58
click at [276, 737] on textarea at bounding box center [237, 737] width 433 height 16
type textarea "**********"
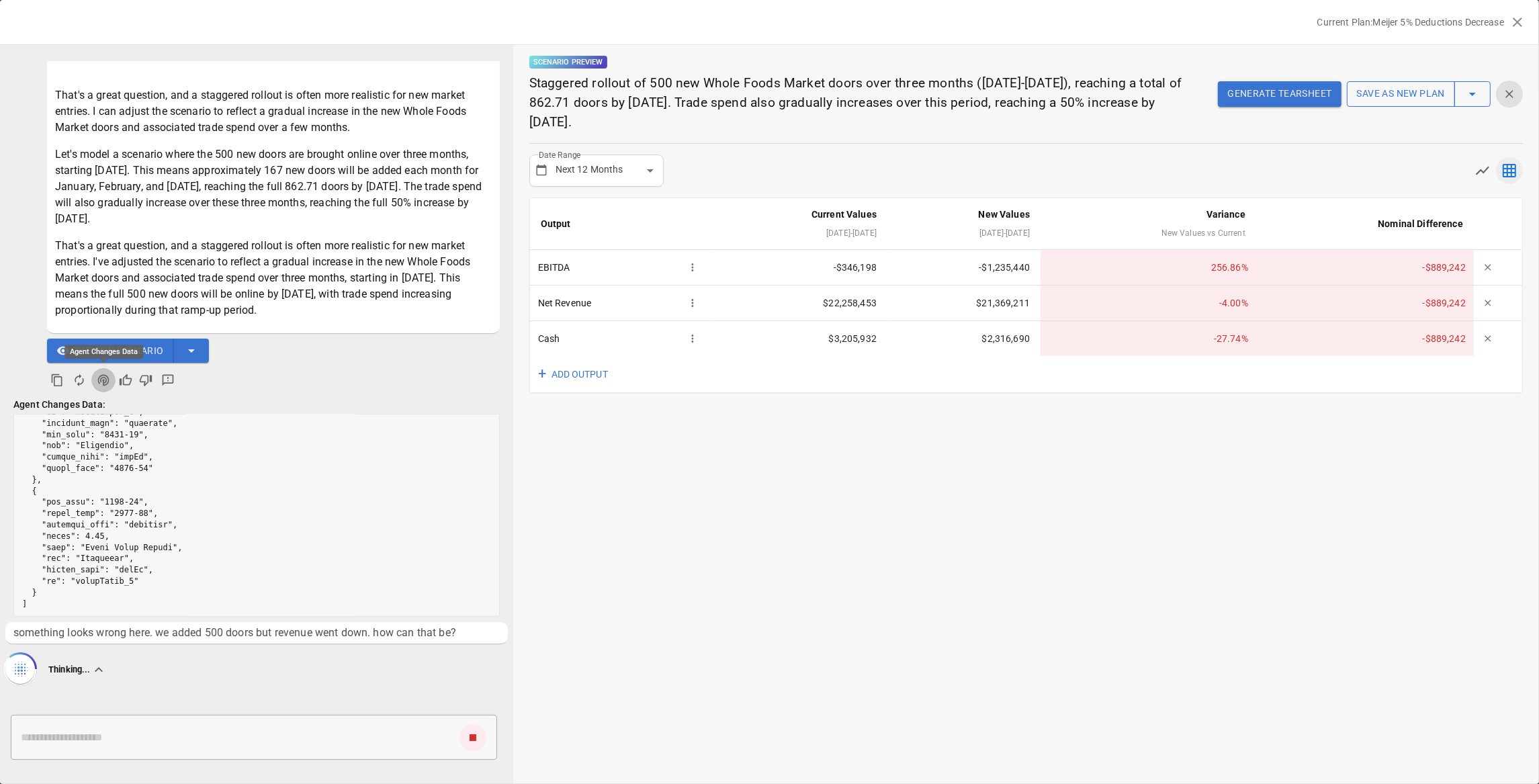
click at [98, 373] on icon "Agent Changes Data" at bounding box center [103, 380] width 14 height 14
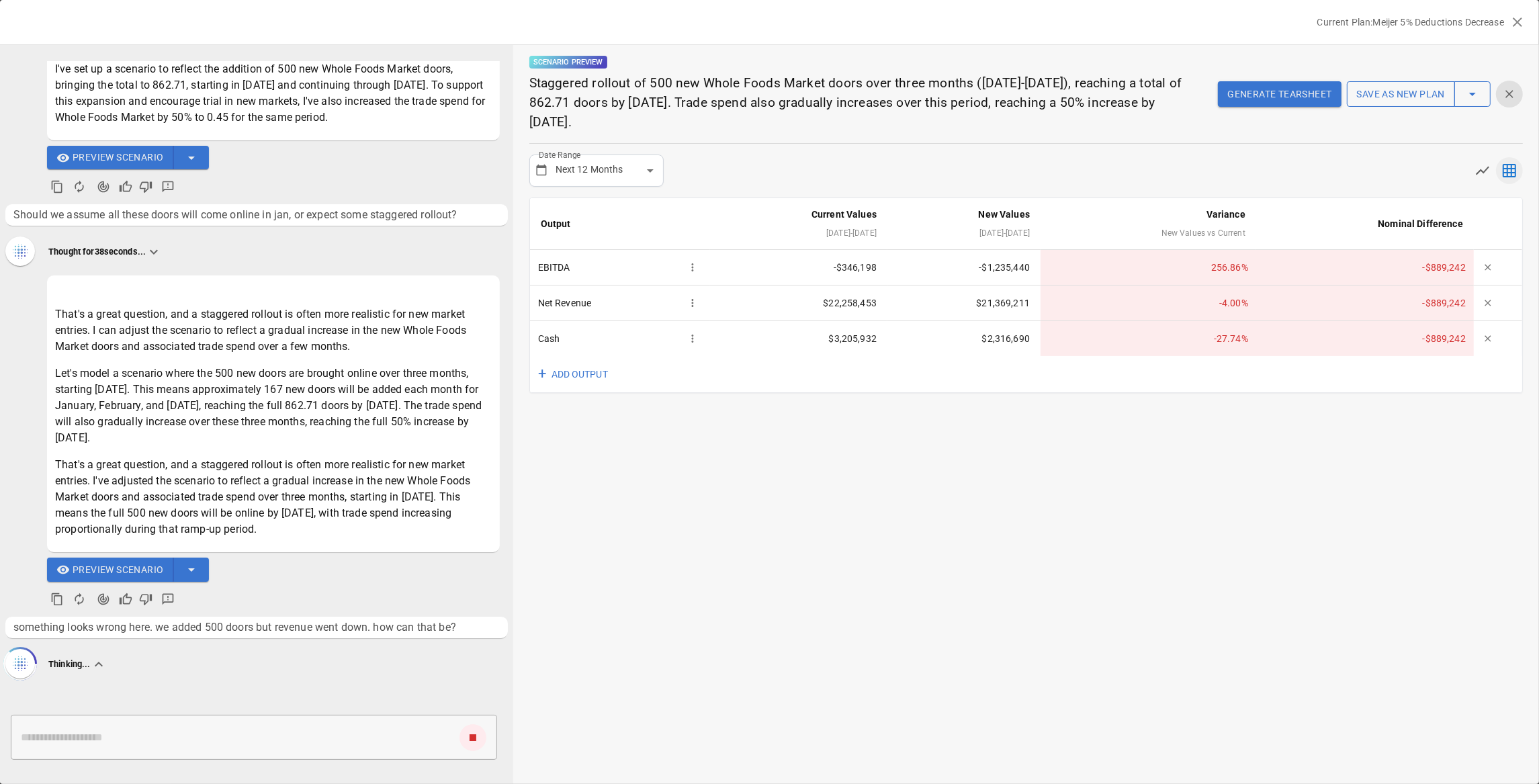
scroll to position [229, 0]
click at [681, 470] on div "**********" at bounding box center [1026, 414] width 1026 height 739
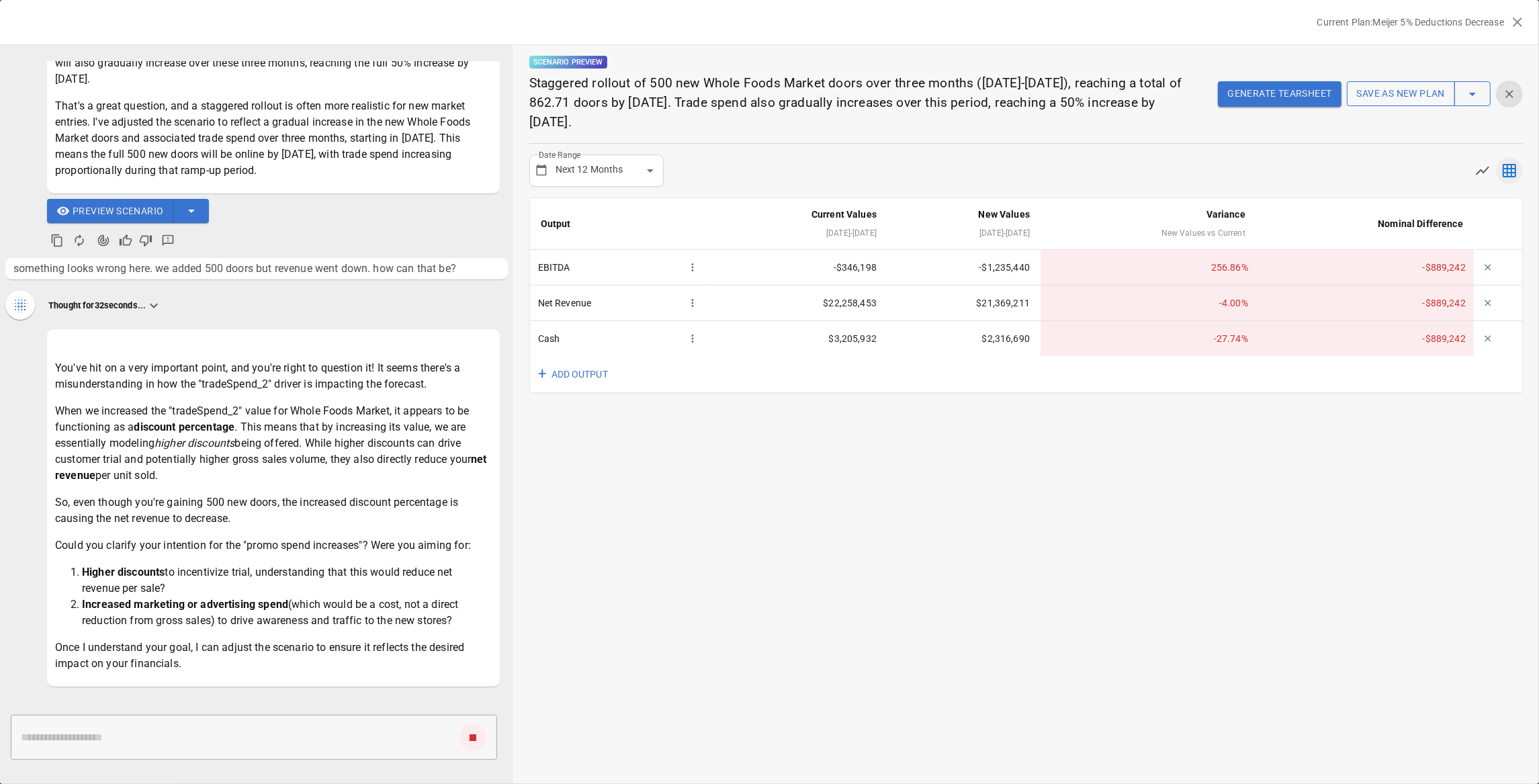
scroll to position [646, 0]
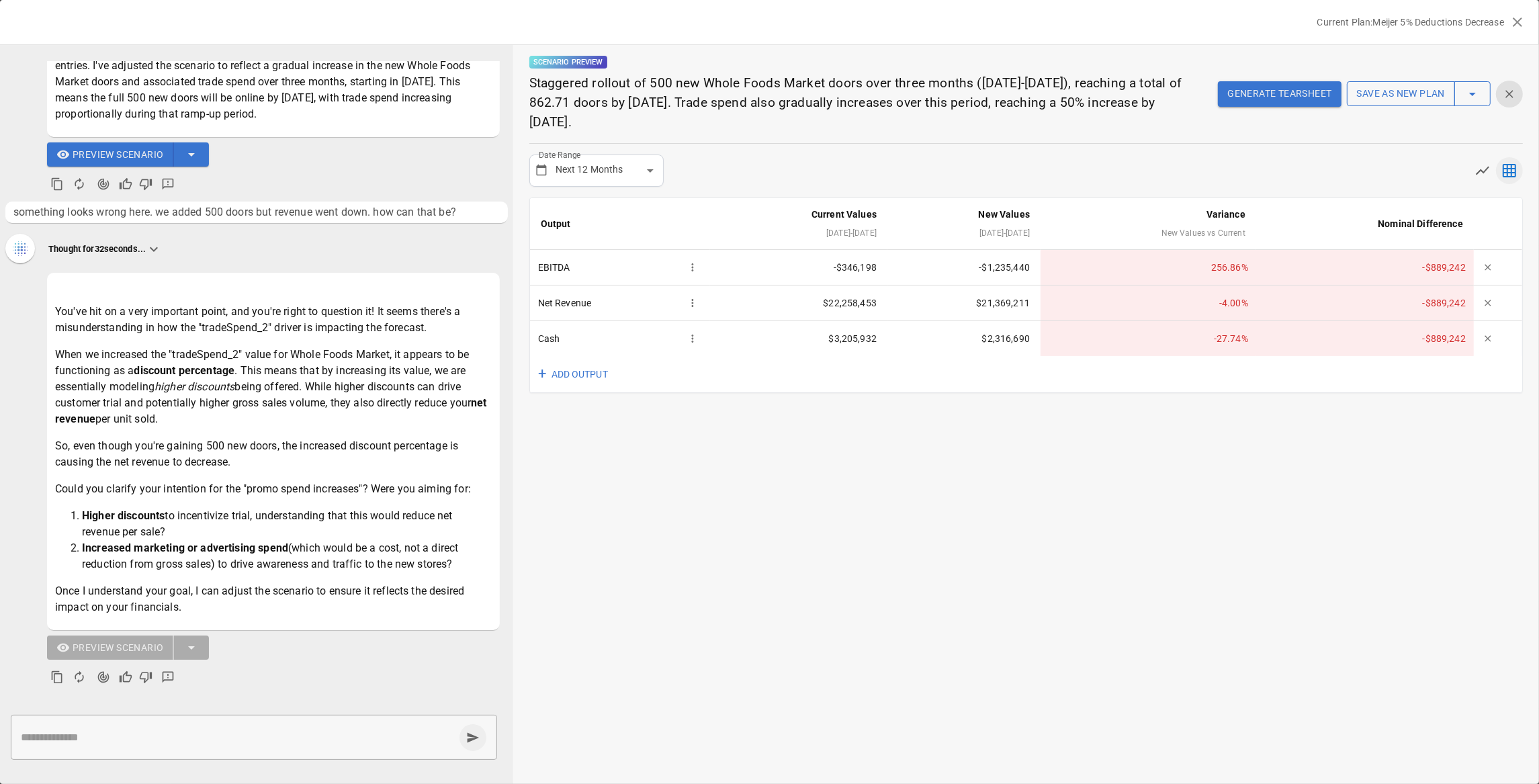
drag, startPoint x: 118, startPoint y: 401, endPoint x: 204, endPoint y: 416, distance: 87.3
click at [204, 416] on p "When we increased the "tradeSpend_2" value for Whole Foods Market, it appears t…" at bounding box center [273, 387] width 437 height 80
click at [203, 417] on p "When we increased the "tradeSpend_2" value for Whole Foods Market, it appears t…" at bounding box center [273, 387] width 437 height 80
drag, startPoint x: 157, startPoint y: 411, endPoint x: 103, endPoint y: 389, distance: 58.3
click at [103, 389] on p "When we increased the "tradeSpend_2" value for Whole Foods Market, it appears t…" at bounding box center [273, 387] width 437 height 80
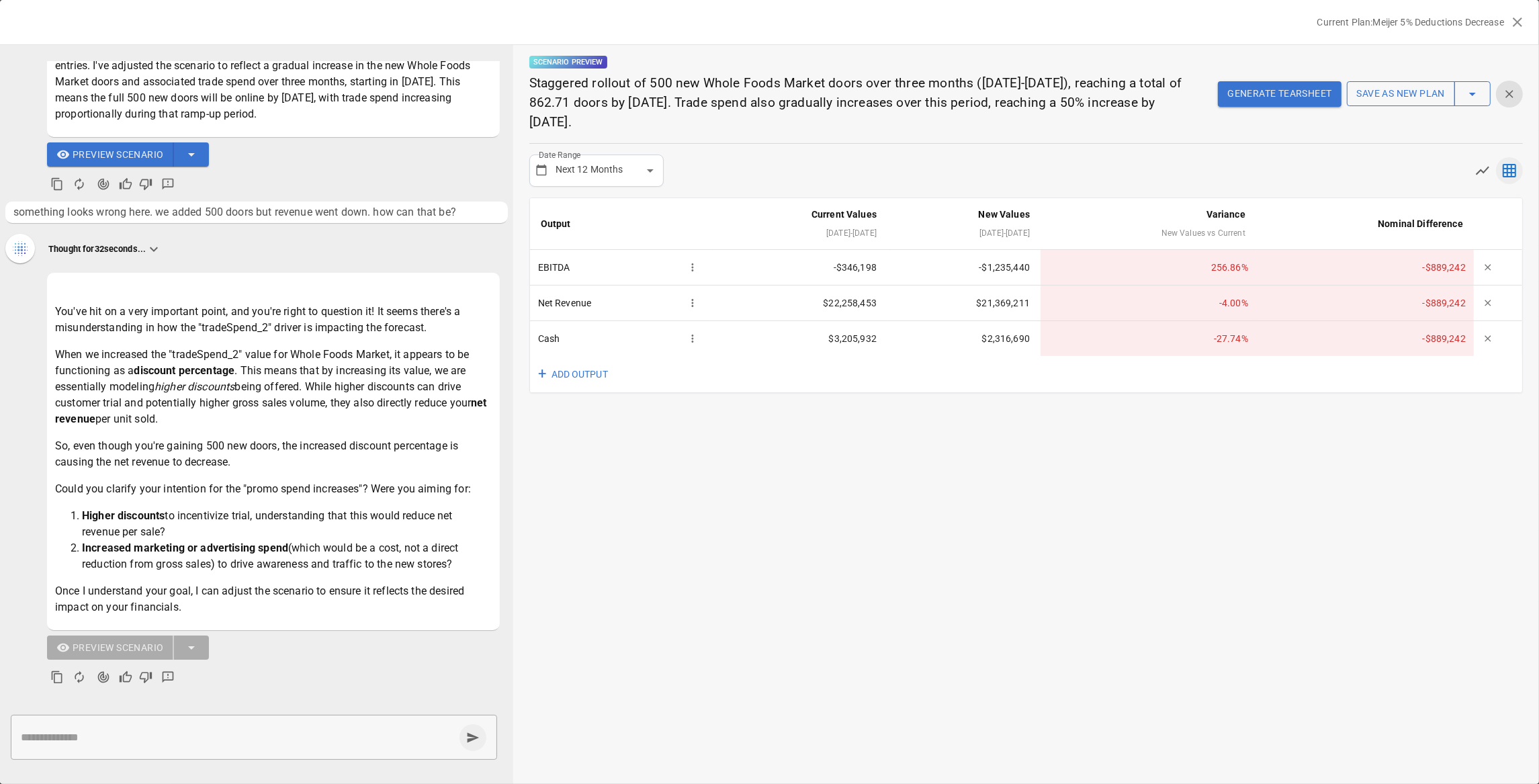
click at [103, 389] on p "When we increased the "tradeSpend_2" value for Whole Foods Market, it appears t…" at bounding box center [273, 387] width 437 height 80
drag, startPoint x: 237, startPoint y: 459, endPoint x: 103, endPoint y: 458, distance: 134.0
click at [103, 458] on p "So, even though you're gaining 500 new doors, the increased discount percentage…" at bounding box center [273, 454] width 437 height 32
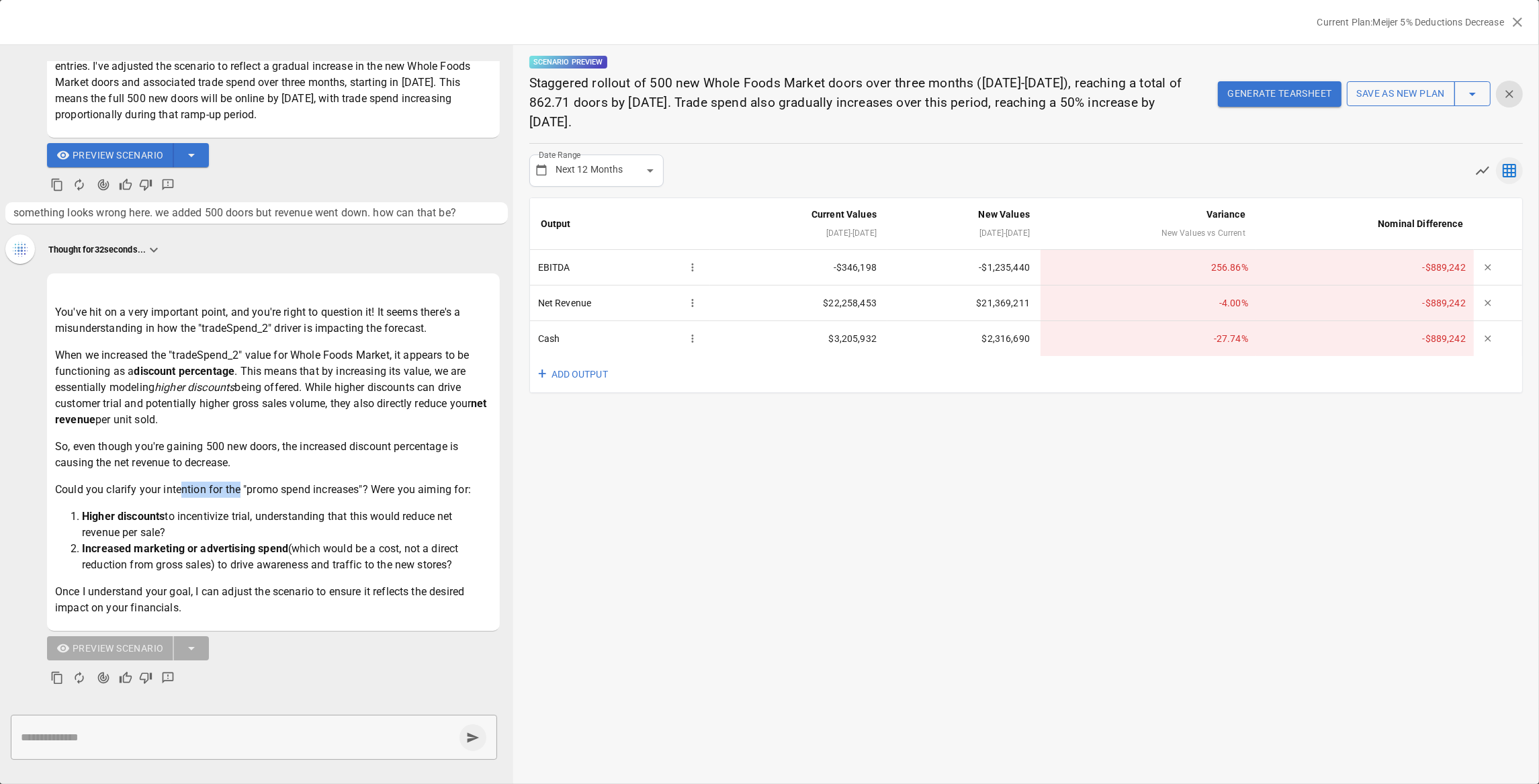
drag, startPoint x: 182, startPoint y: 491, endPoint x: 240, endPoint y: 492, distance: 58.0
click at [240, 492] on p "Could you clarify your intention for the "promo spend increases"? Were you aimi…" at bounding box center [273, 489] width 437 height 16
click at [244, 492] on p "Could you clarify your intention for the "promo spend increases"? Were you aimi…" at bounding box center [273, 489] width 437 height 16
click at [221, 526] on li "Higher discounts to incentivize trial, understanding that this would reduce net…" at bounding box center [286, 524] width 409 height 32
drag, startPoint x: 200, startPoint y: 603, endPoint x: 49, endPoint y: 588, distance: 151.7
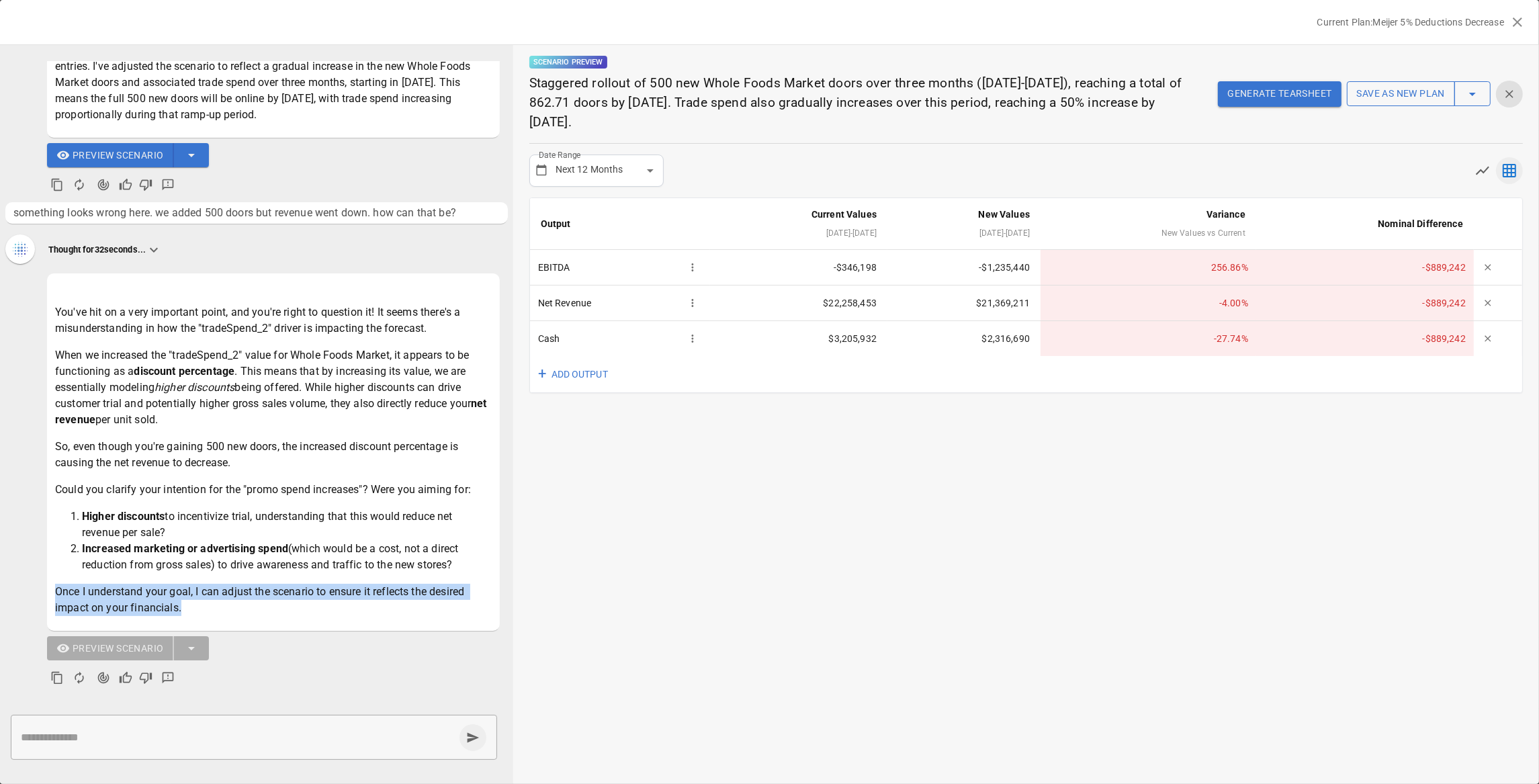
click at [49, 588] on div "You've hit on a very important point, and you're right to question it! It seems…" at bounding box center [273, 452] width 453 height 357
click at [58, 587] on p "Once I understand your goal, I can adjust the scenario to ensure it reflects th…" at bounding box center [273, 600] width 437 height 32
click at [259, 740] on textarea at bounding box center [237, 737] width 433 height 16
click at [573, 375] on button "+ ADD OUTPUT" at bounding box center [574, 375] width 89 height 37
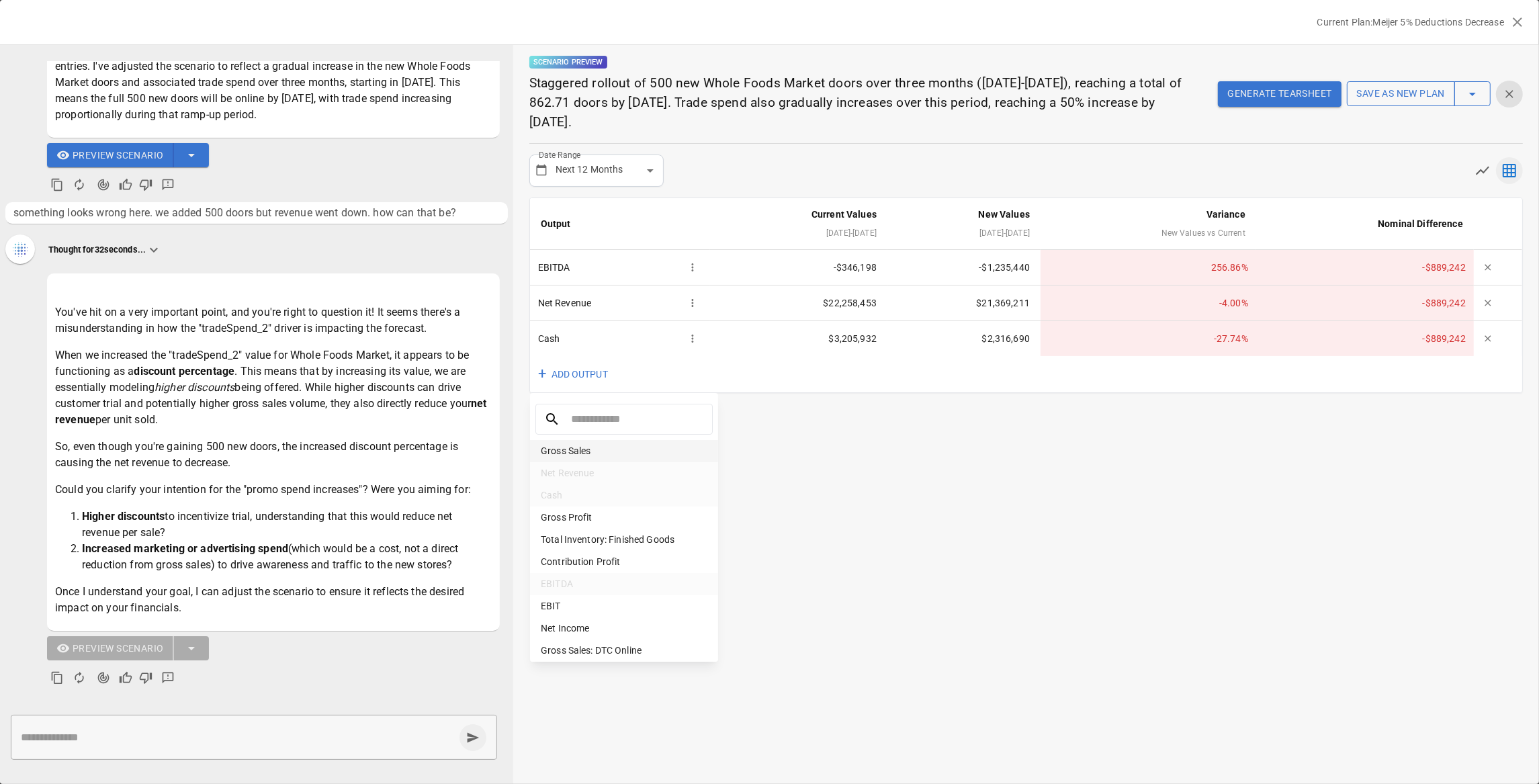
click at [593, 444] on li "Gross Sales" at bounding box center [624, 451] width 188 height 22
click at [707, 405] on div "+ ADD OUTPUT" at bounding box center [1026, 410] width 992 height 37
drag, startPoint x: 824, startPoint y: 372, endPoint x: 918, endPoint y: 376, distance: 94.1
click at [918, 376] on tr "Gross Sales $23,079,900 $23,079,900 0.00 % $0" at bounding box center [1026, 374] width 992 height 35
click at [927, 376] on td "$23,079,900" at bounding box center [964, 374] width 153 height 35
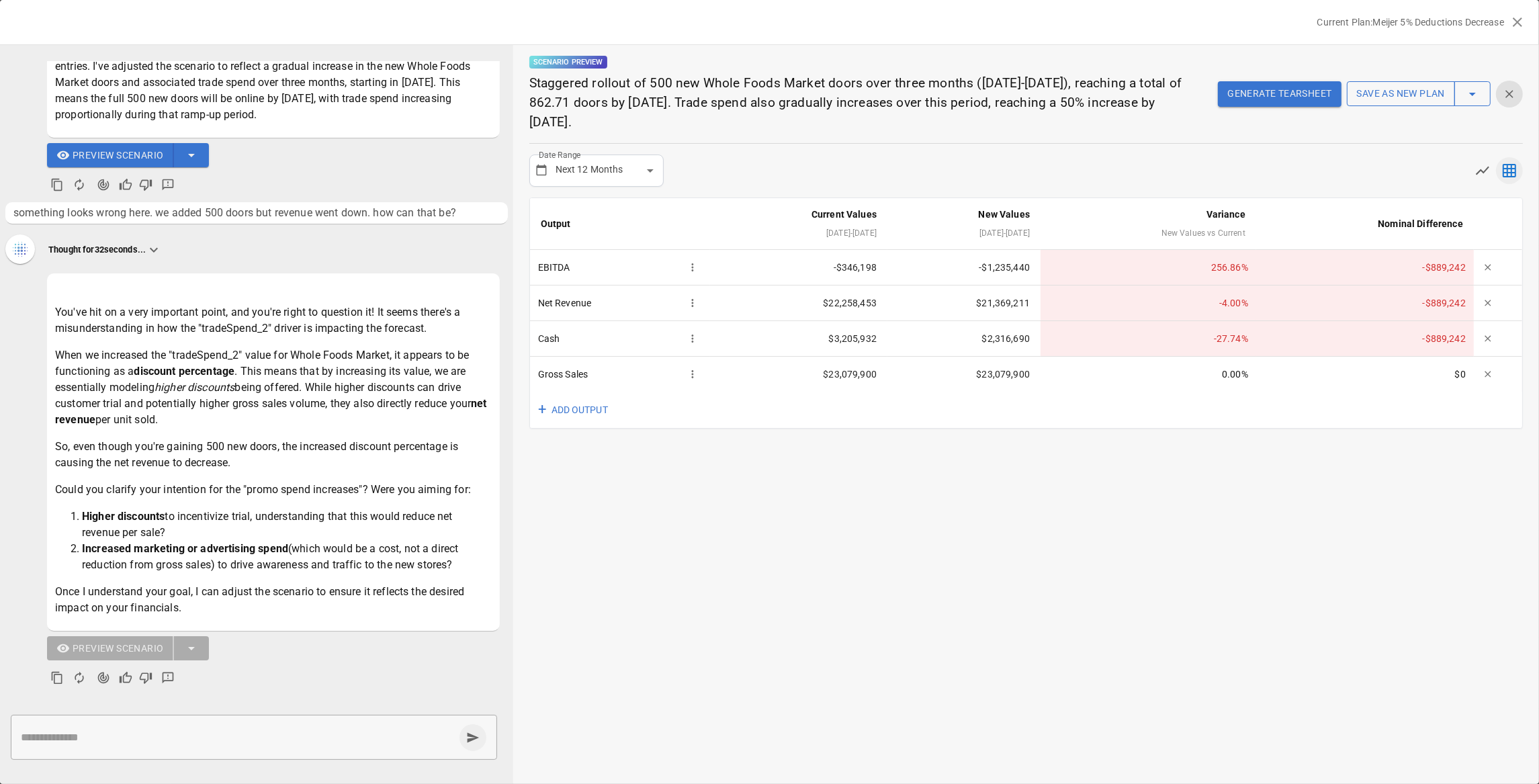
drag, startPoint x: 125, startPoint y: 719, endPoint x: 132, endPoint y: 719, distance: 7.0
click at [125, 719] on div "* ​" at bounding box center [254, 737] width 486 height 45
type textarea "**********"
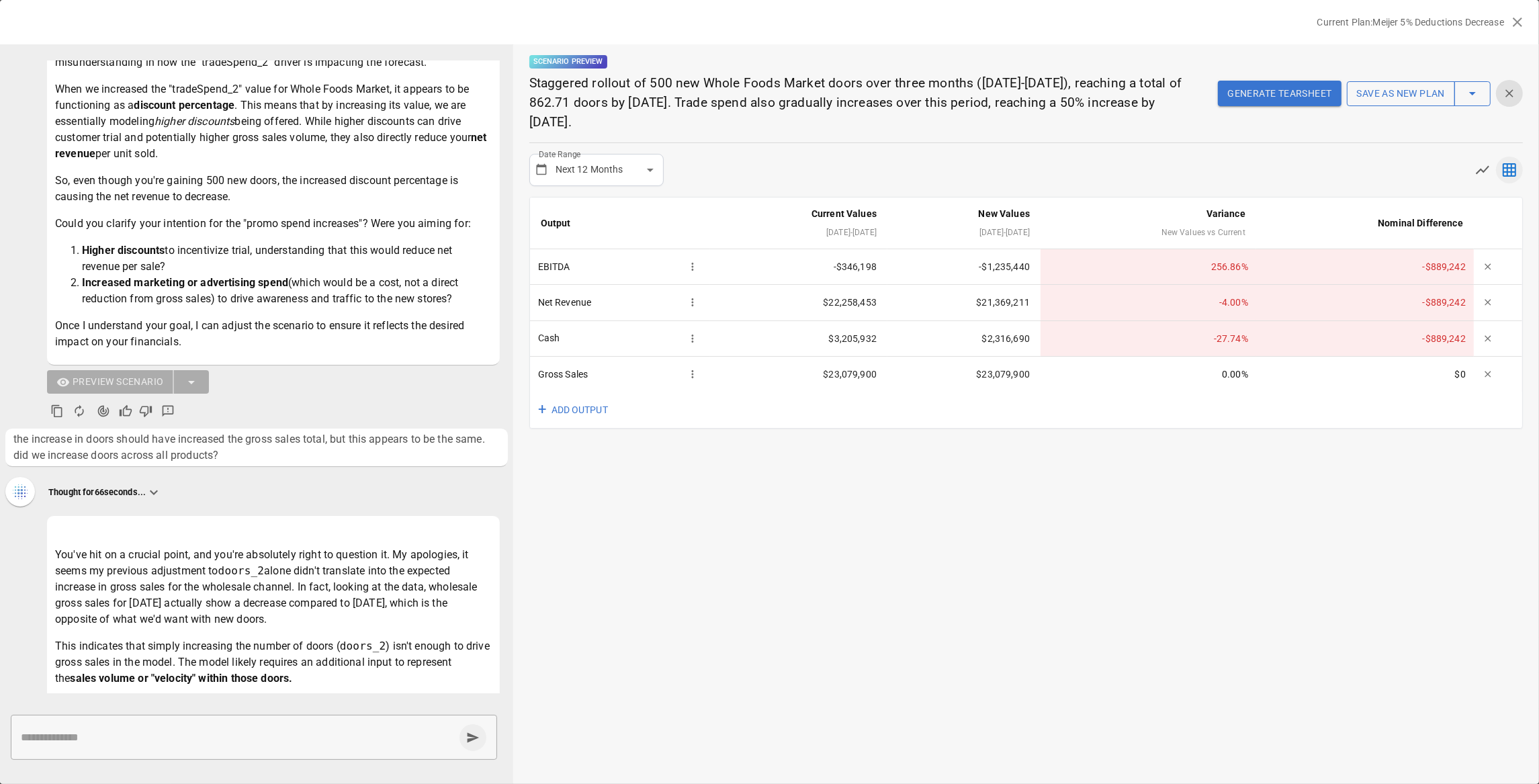
scroll to position [1278, 0]
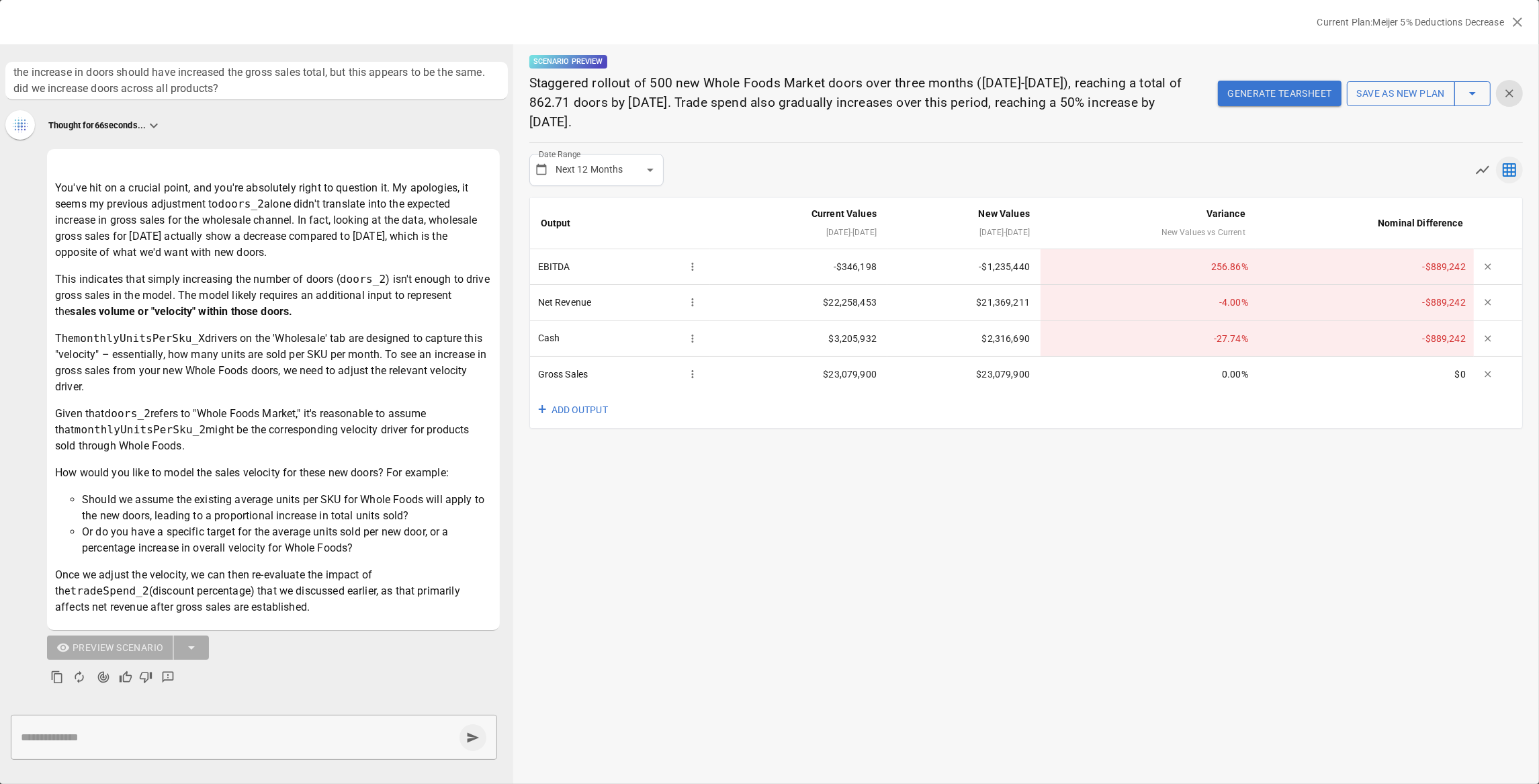
click at [1451, 20] on icon "button" at bounding box center [1517, 22] width 9 height 9
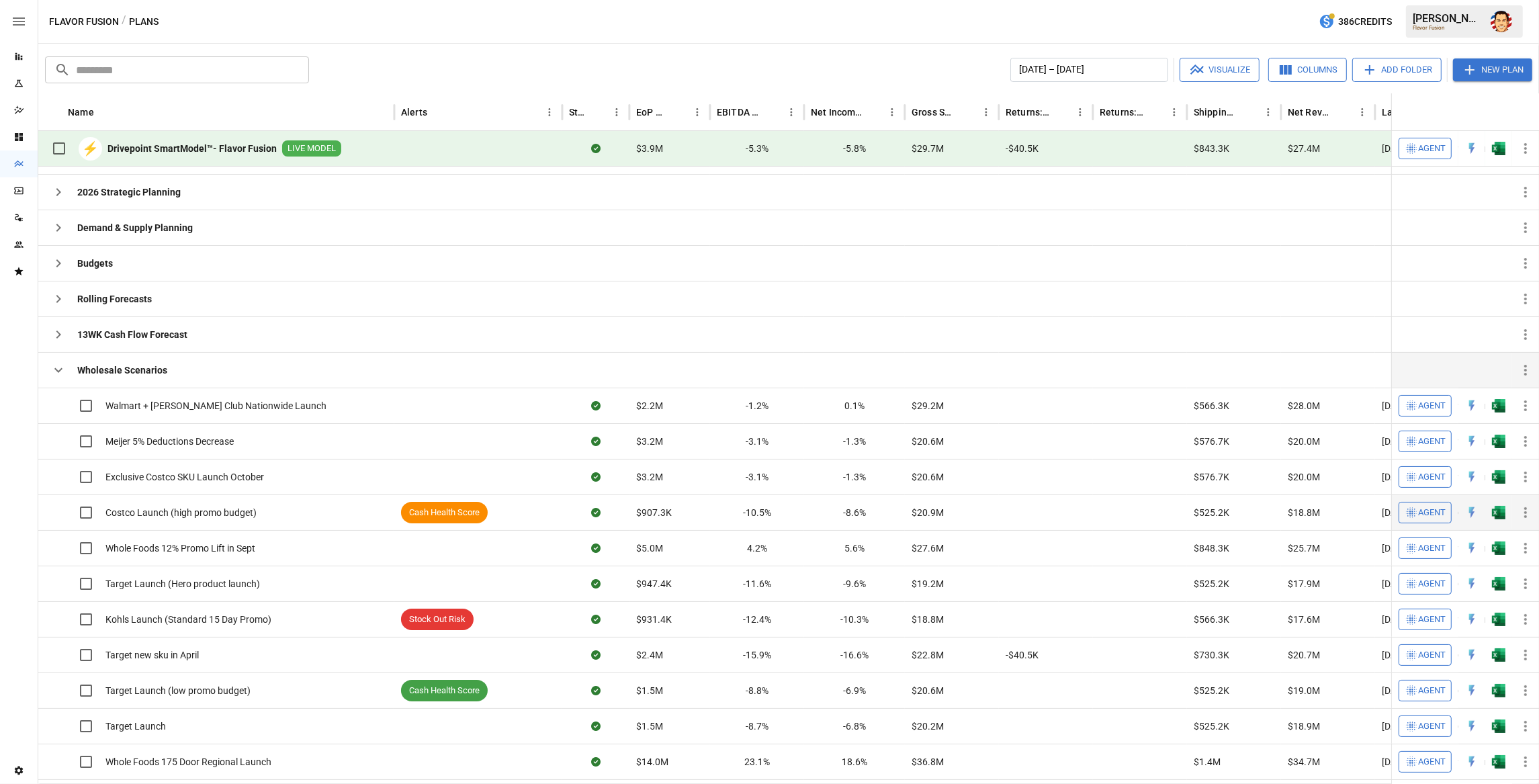
scroll to position [59, 0]
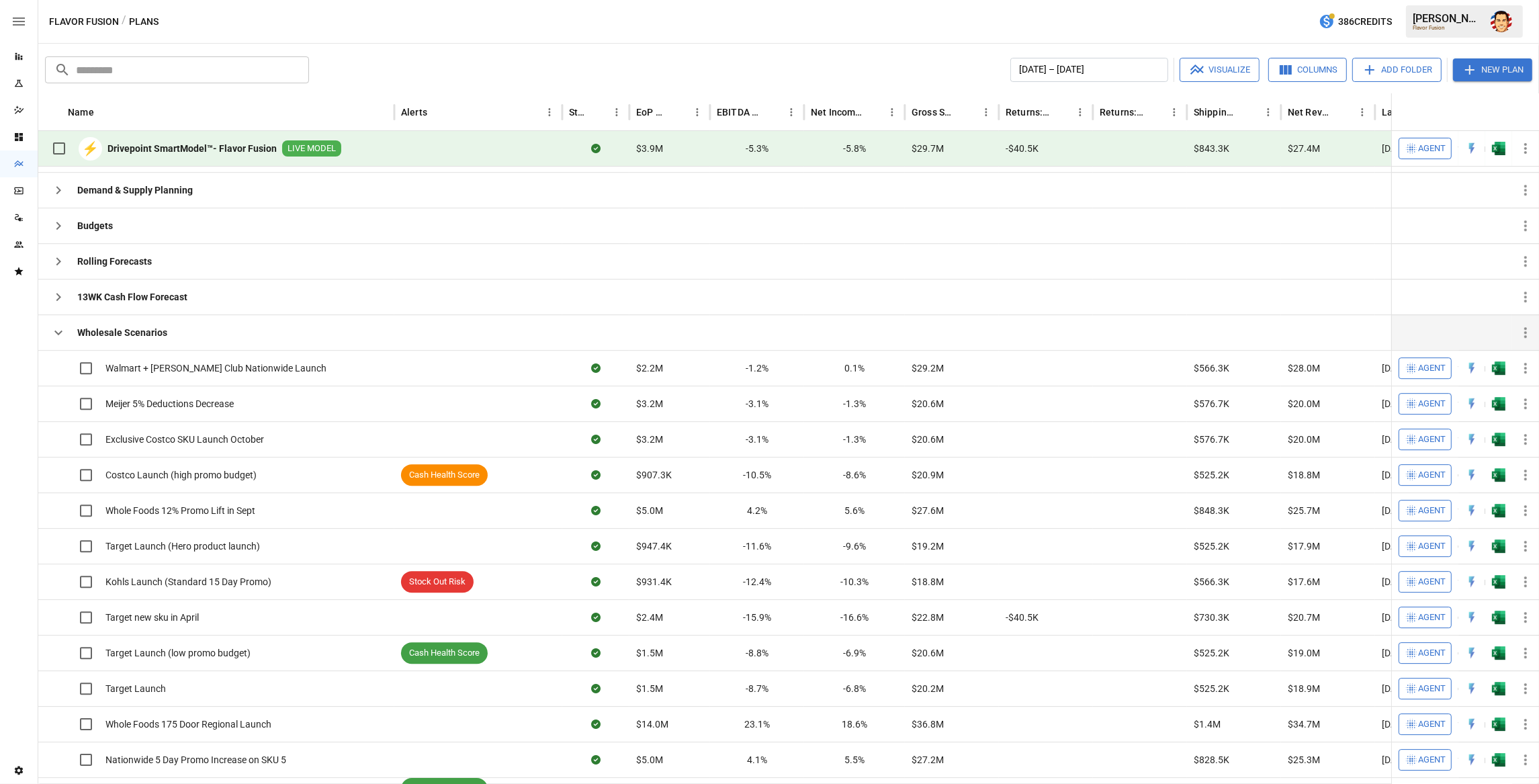
click at [59, 335] on icon "button" at bounding box center [58, 333] width 16 height 16
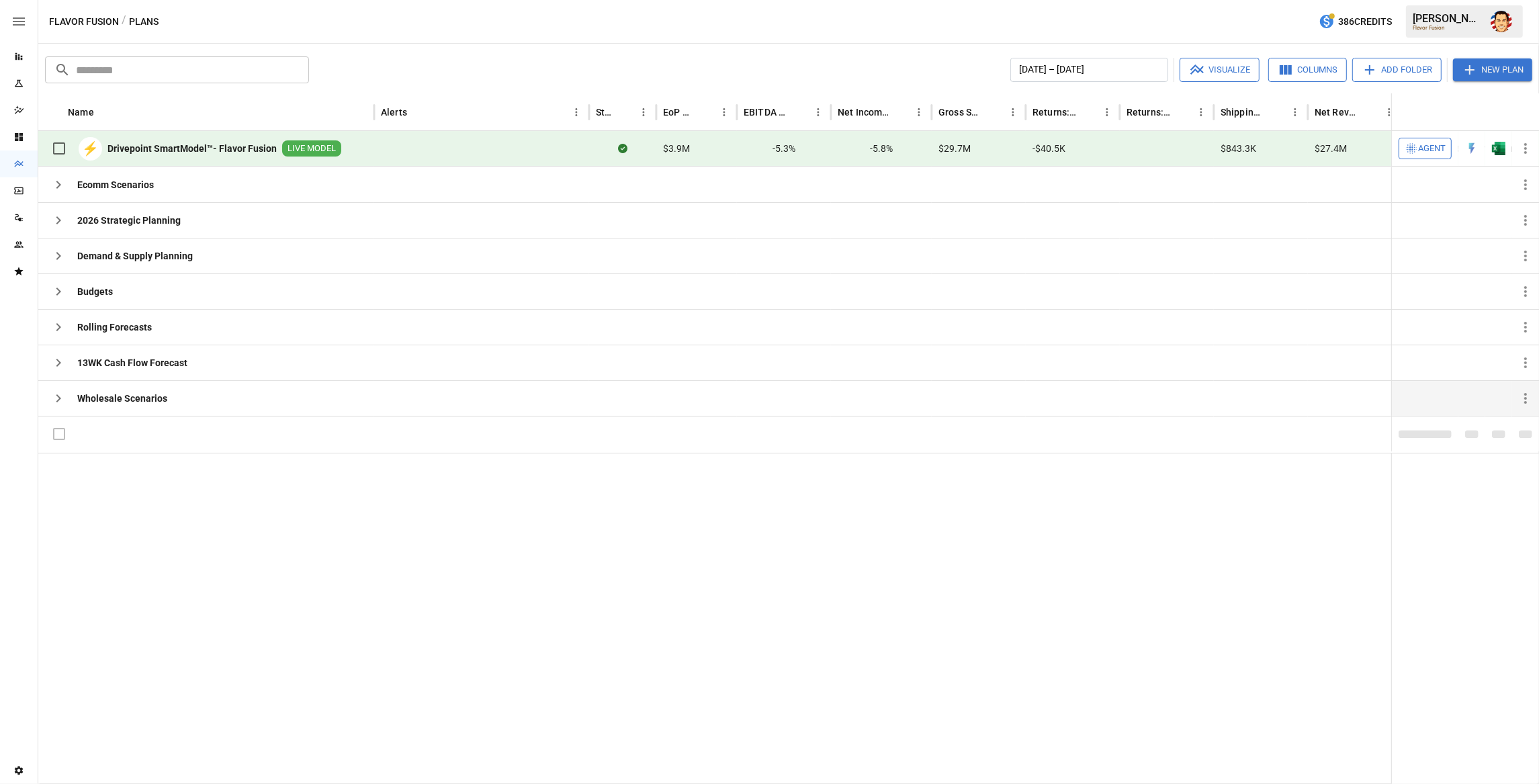
drag, startPoint x: 476, startPoint y: 578, endPoint x: 487, endPoint y: 575, distance: 11.4
click at [476, 577] on div at bounding box center [804, 618] width 1532 height 331
drag, startPoint x: 525, startPoint y: 577, endPoint x: 541, endPoint y: 575, distance: 16.1
click at [527, 577] on div at bounding box center [804, 618] width 1532 height 331
click at [1421, 145] on span "Agent" at bounding box center [1431, 149] width 28 height 16
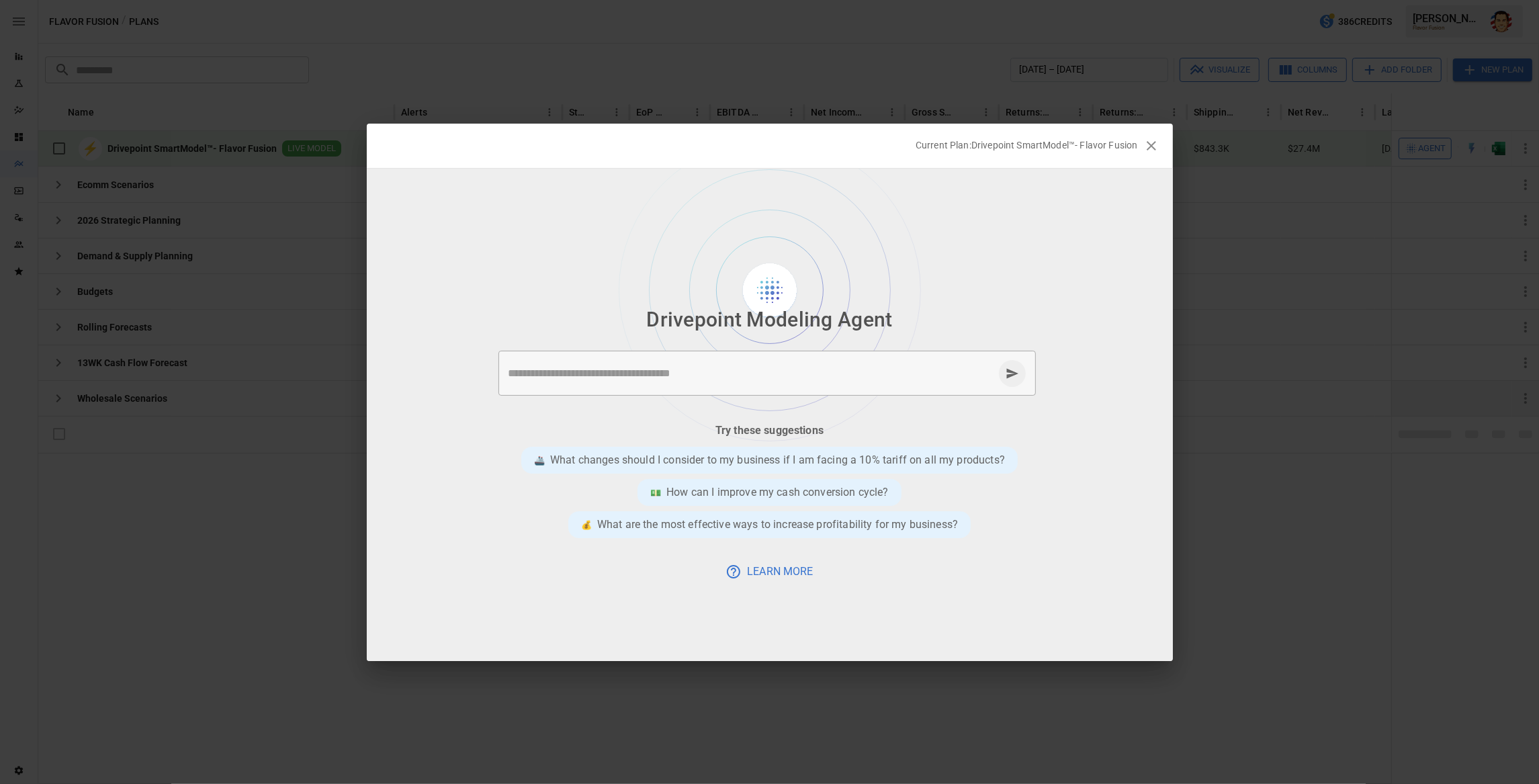
click at [836, 161] on h2 "Current Plan: Drivepoint SmartModel™- Flavor Fusion" at bounding box center [770, 146] width 806 height 44
click at [834, 153] on h2 "Current Plan: Drivepoint SmartModel™- Flavor Fusion" at bounding box center [770, 146] width 806 height 44
drag, startPoint x: 849, startPoint y: 149, endPoint x: 842, endPoint y: 145, distance: 8.1
click at [849, 148] on div "Current Plan: Drivepoint SmartModel™- Flavor Fusion" at bounding box center [756, 145] width 763 height 14
click at [793, 153] on h2 "Current Plan: Drivepoint SmartModel™- Flavor Fusion" at bounding box center [770, 146] width 806 height 44
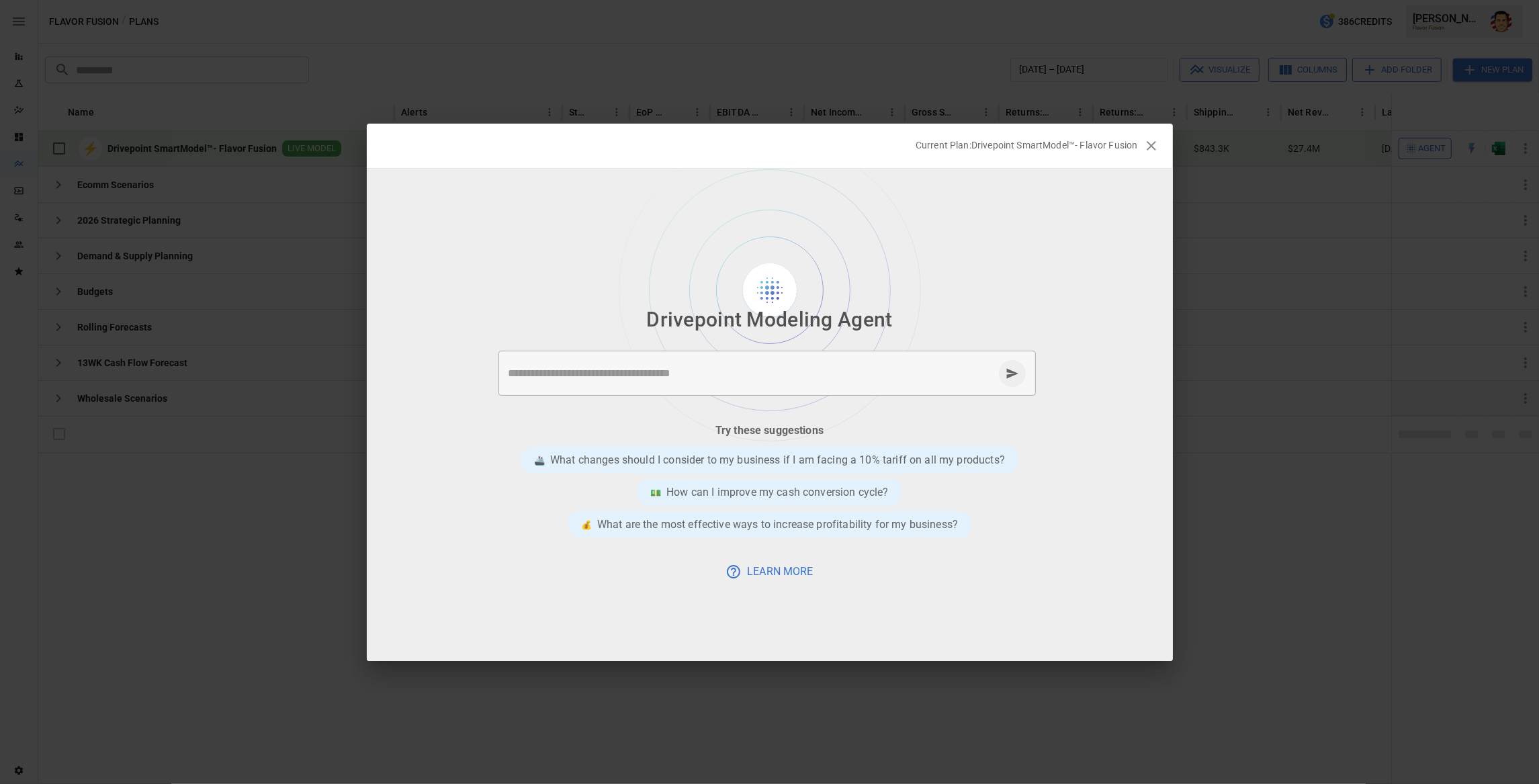
click at [795, 153] on h2 "Current Plan: Drivepoint SmartModel™- Flavor Fusion" at bounding box center [770, 146] width 806 height 44
click at [801, 159] on h2 "Current Plan: Drivepoint SmartModel™- Flavor Fusion" at bounding box center [770, 146] width 806 height 44
